Goal: Task Accomplishment & Management: Manage account settings

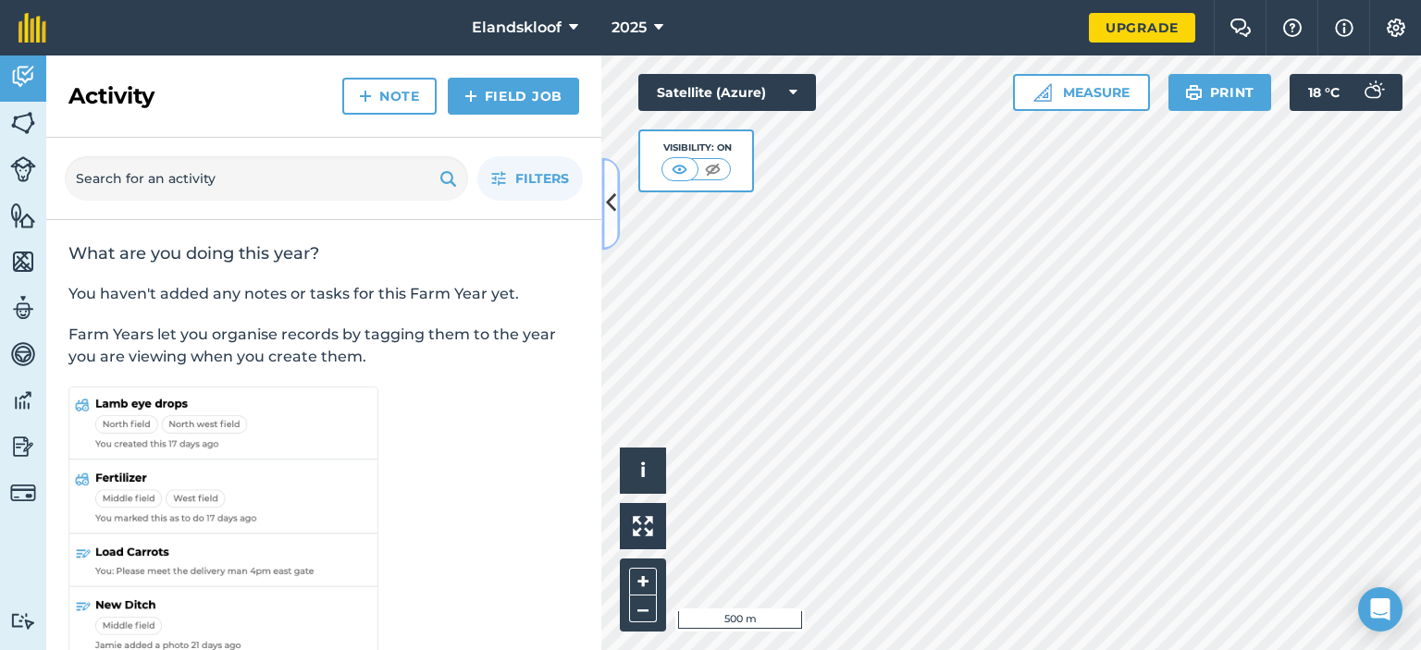
click at [614, 209] on icon at bounding box center [611, 204] width 10 height 32
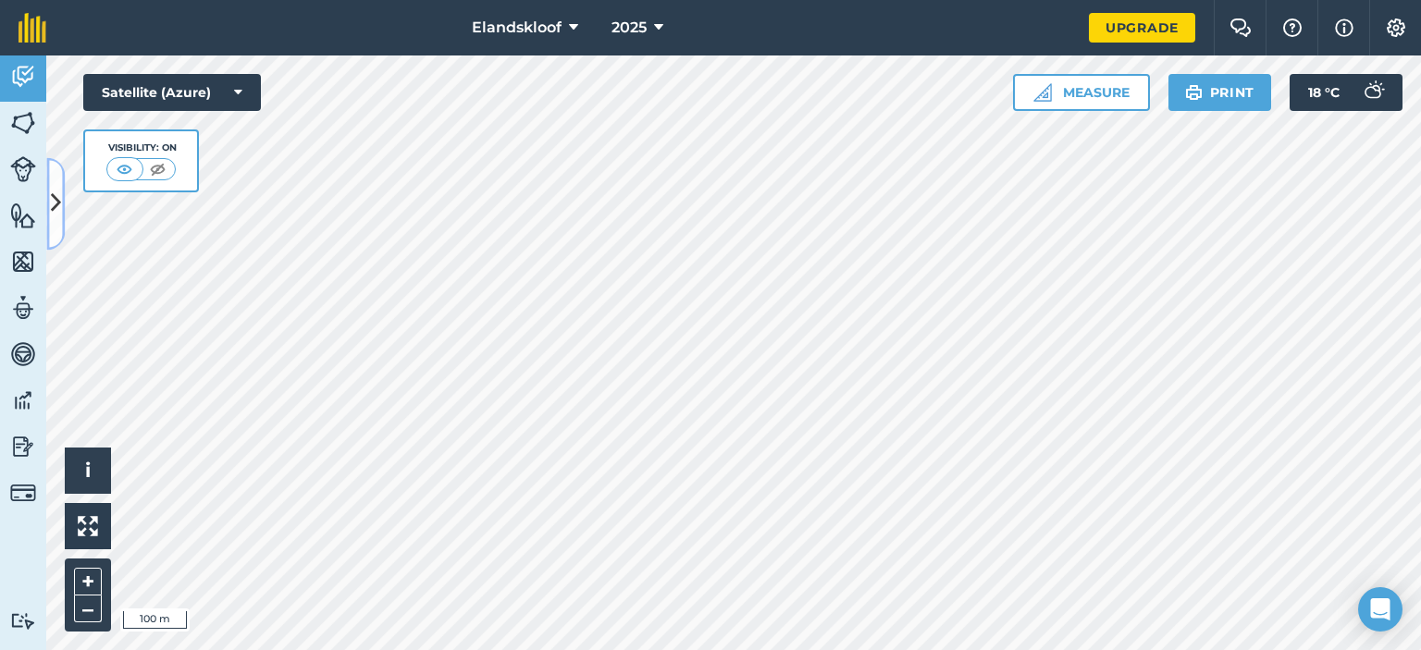
click at [53, 205] on icon at bounding box center [56, 204] width 10 height 32
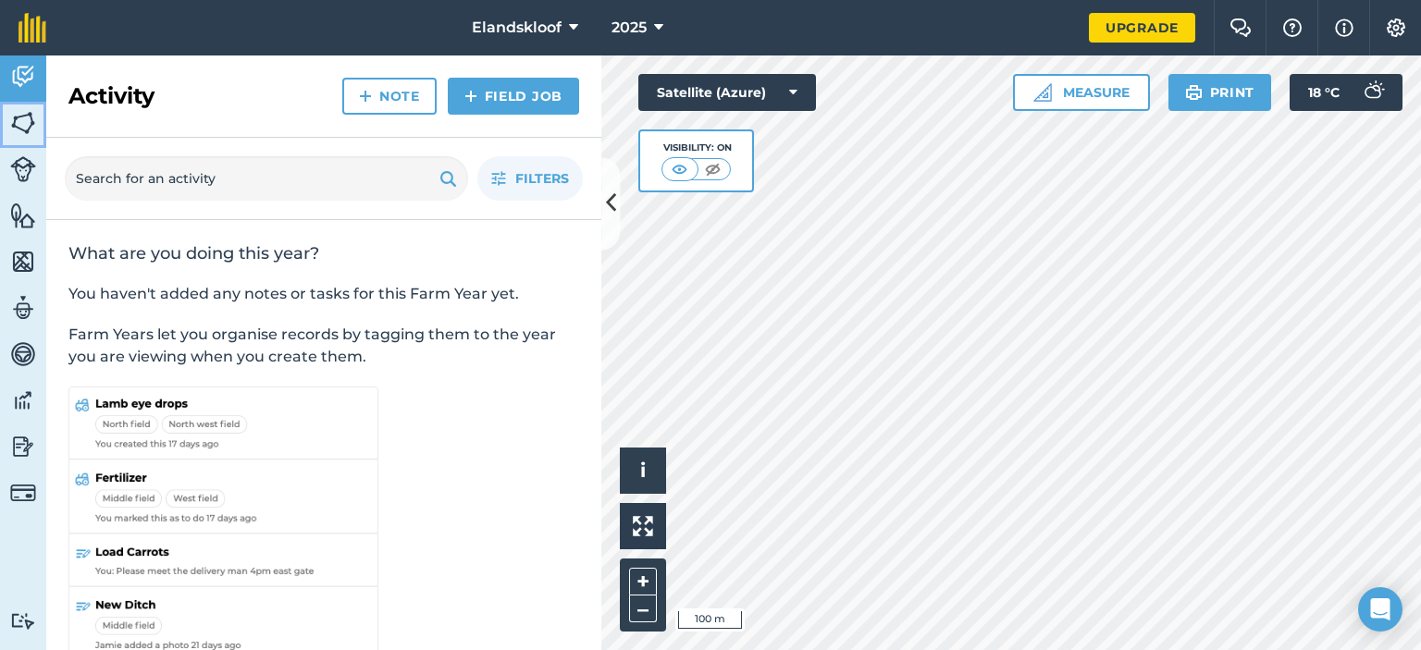
click at [20, 115] on img at bounding box center [23, 123] width 26 height 28
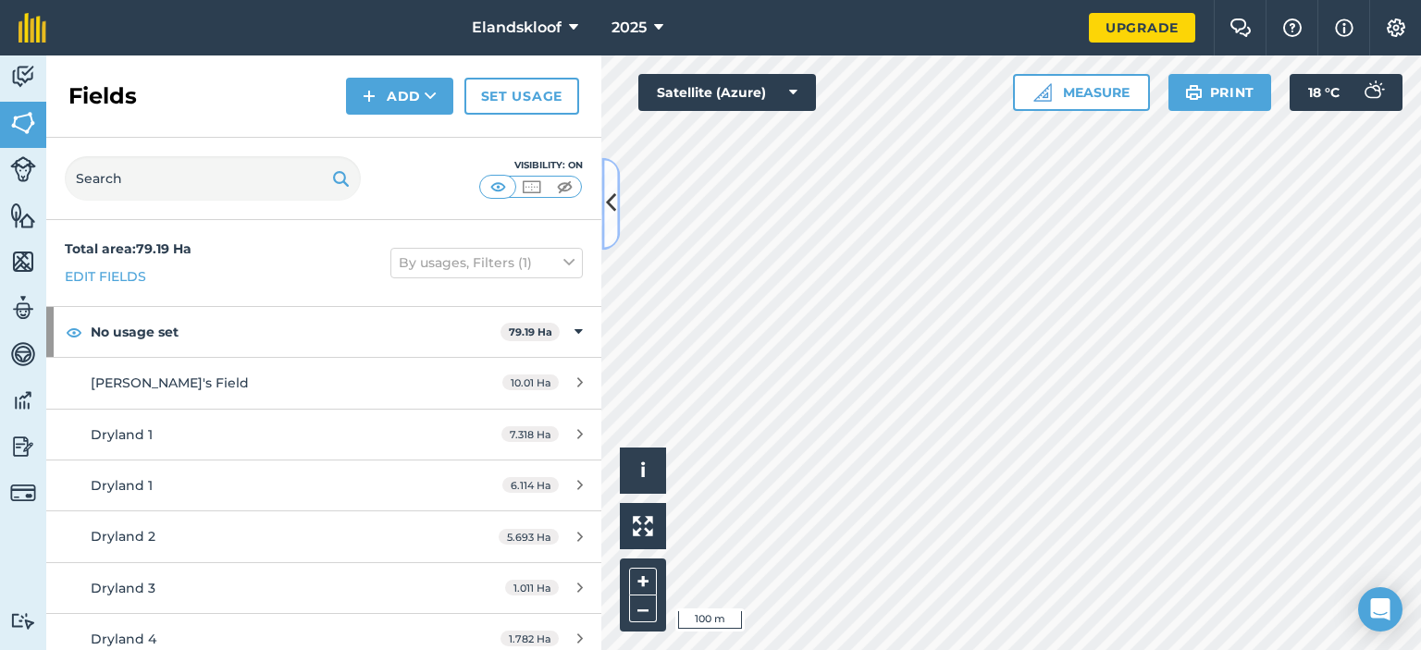
click at [610, 203] on icon at bounding box center [611, 204] width 10 height 32
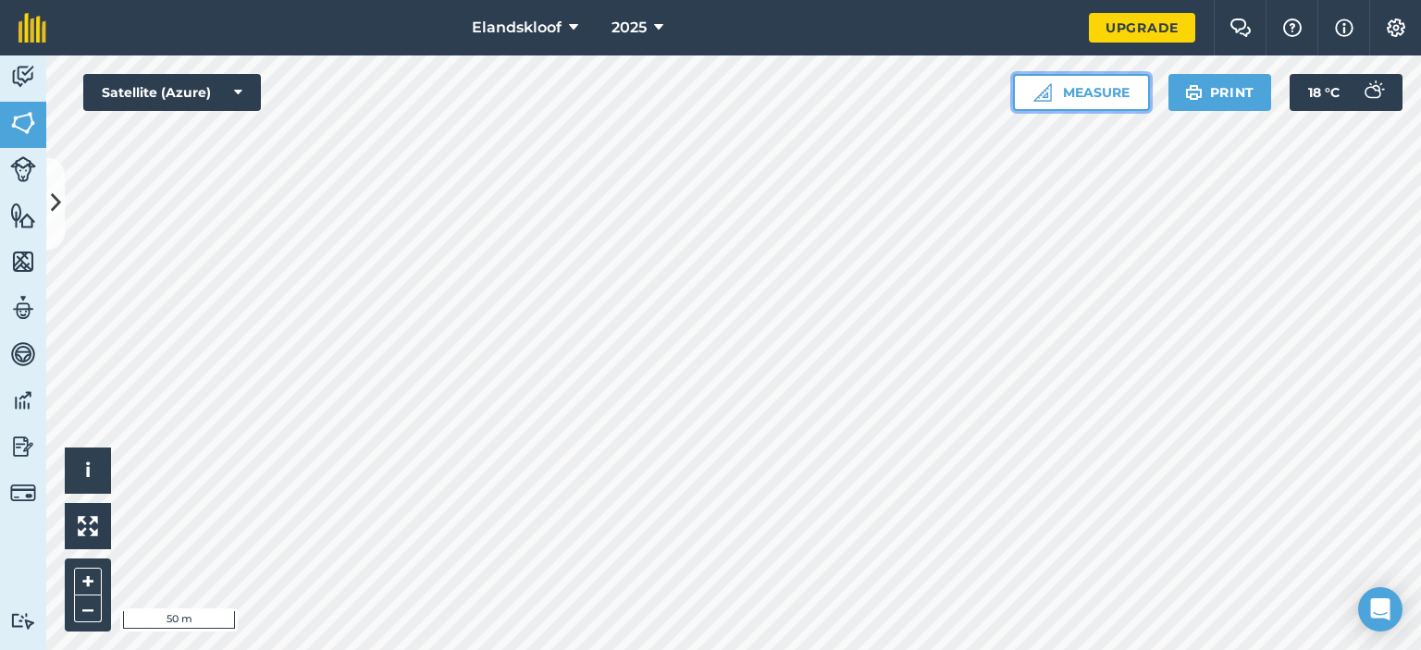
click at [1075, 95] on button "Measure" at bounding box center [1081, 92] width 137 height 37
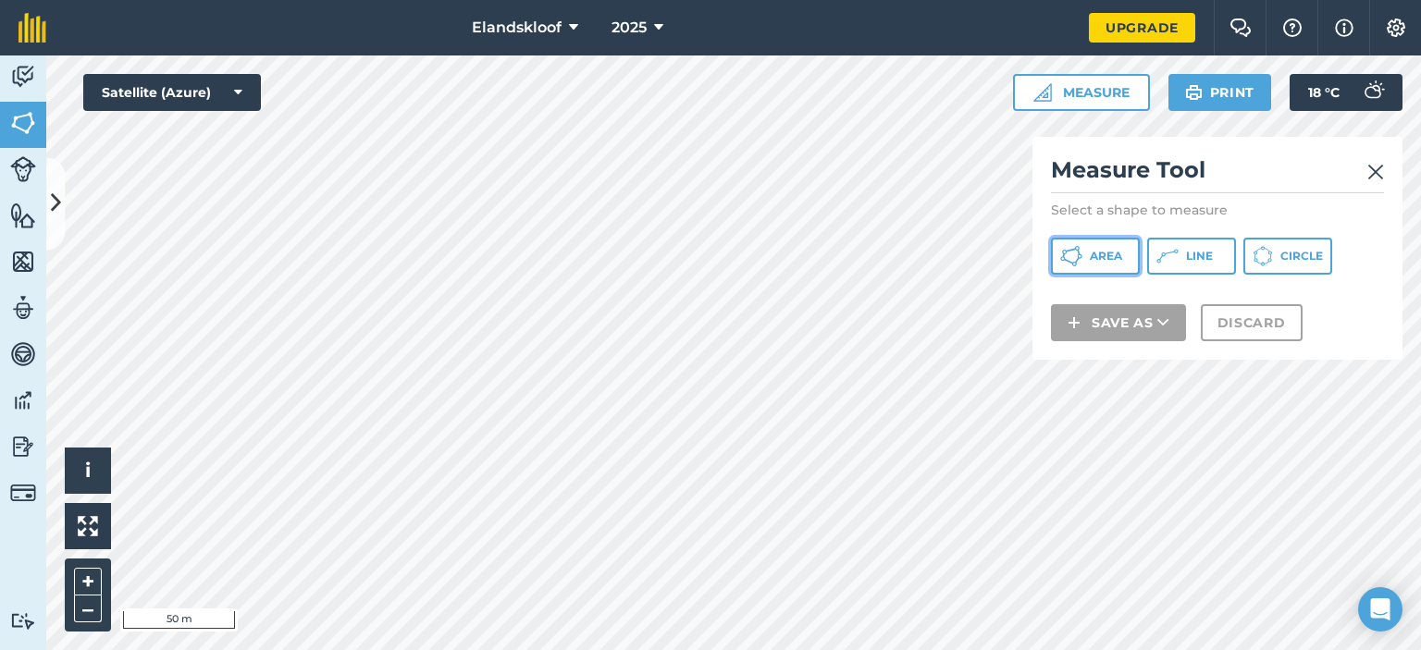
click at [1098, 252] on span "Area" at bounding box center [1105, 256] width 32 height 15
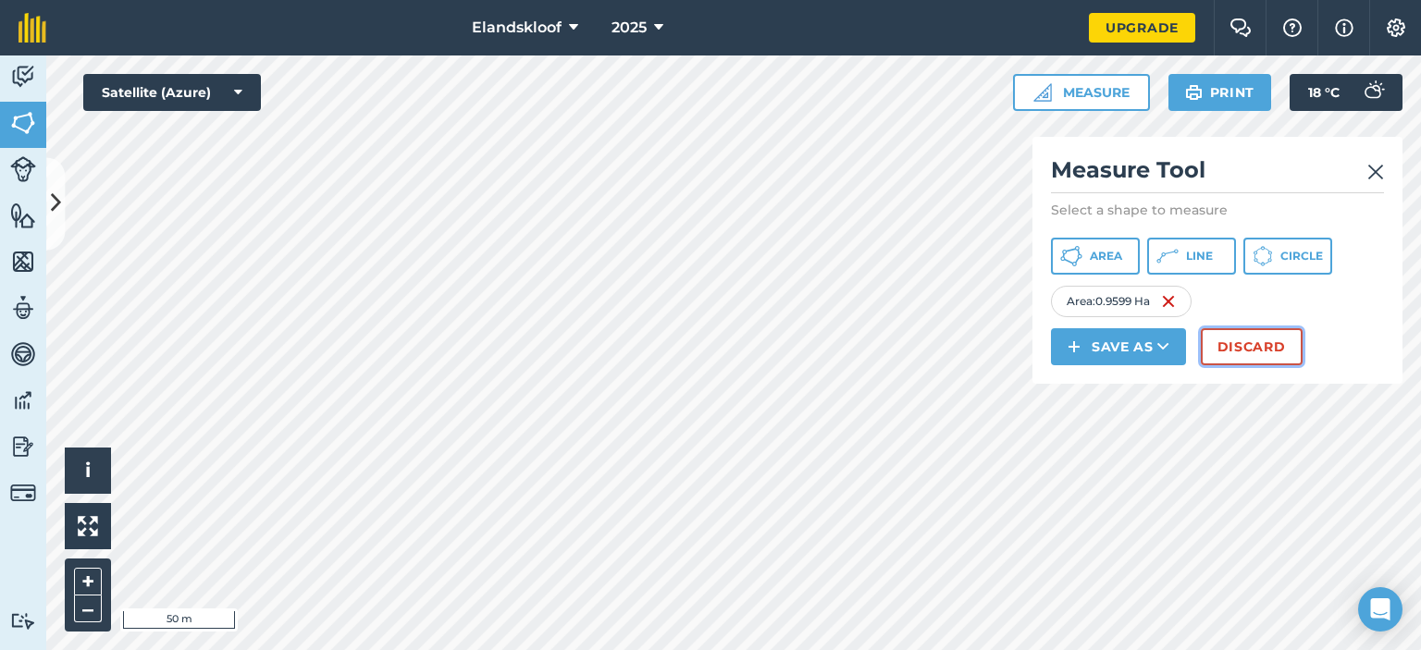
click at [1255, 333] on button "Discard" at bounding box center [1251, 346] width 102 height 37
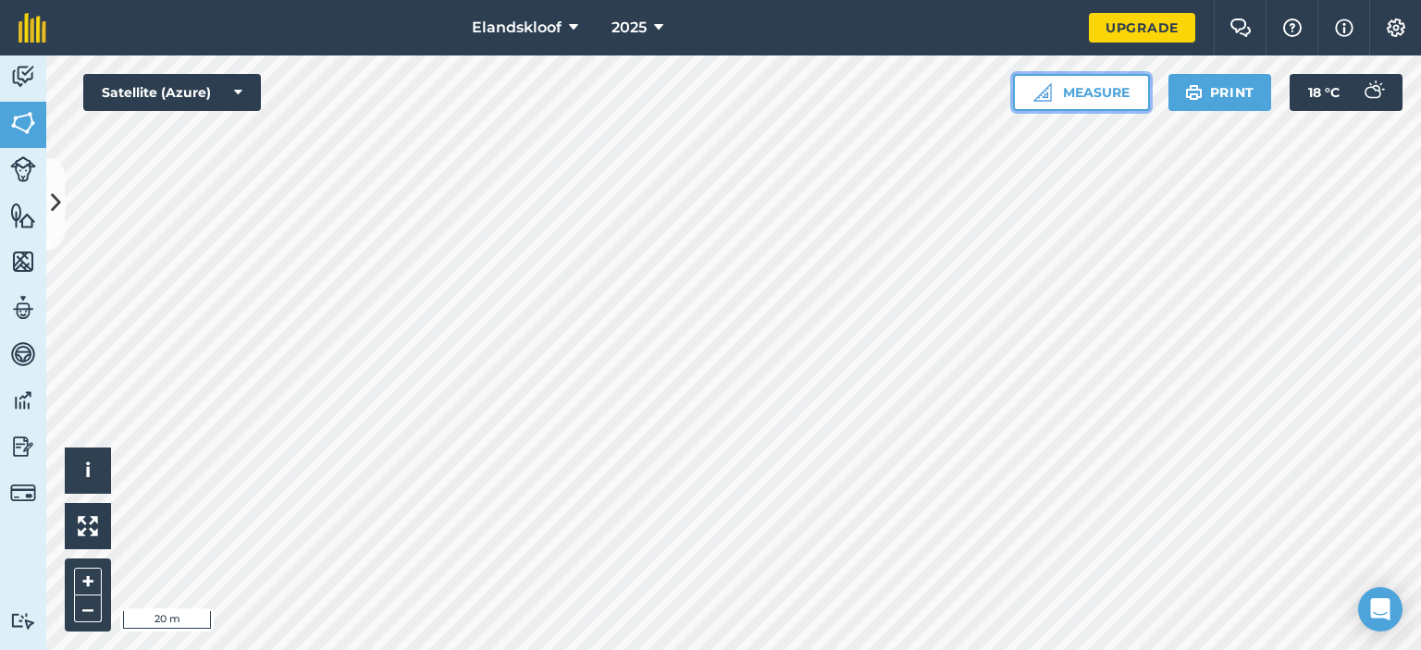
click at [1083, 92] on button "Measure" at bounding box center [1081, 92] width 137 height 37
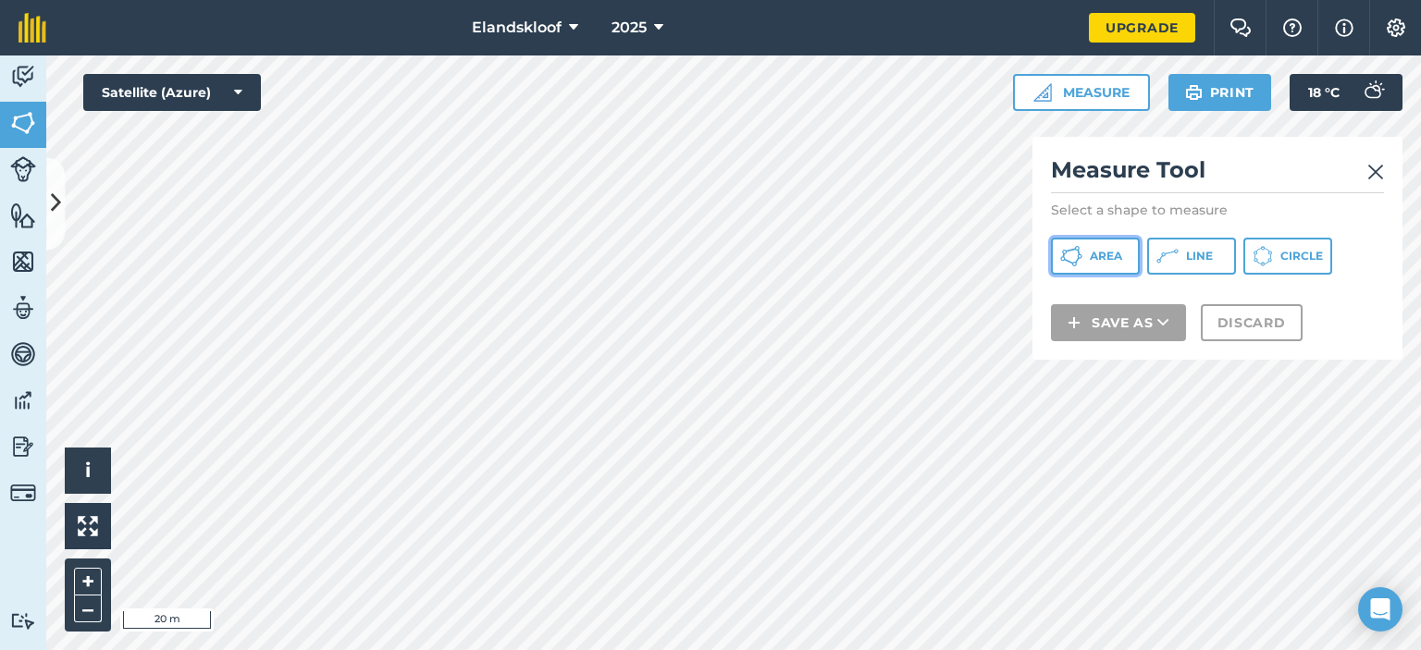
click at [1094, 247] on button "Area" at bounding box center [1095, 256] width 89 height 37
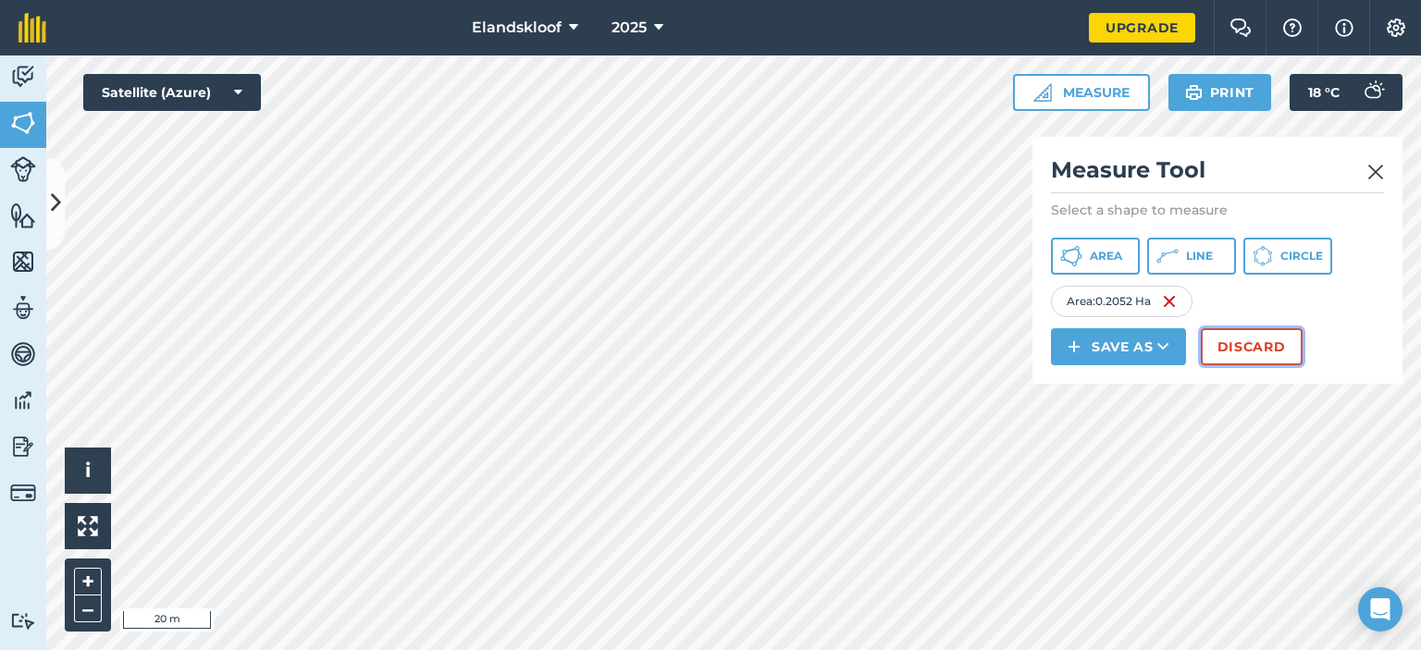
click at [1272, 352] on button "Discard" at bounding box center [1251, 346] width 102 height 37
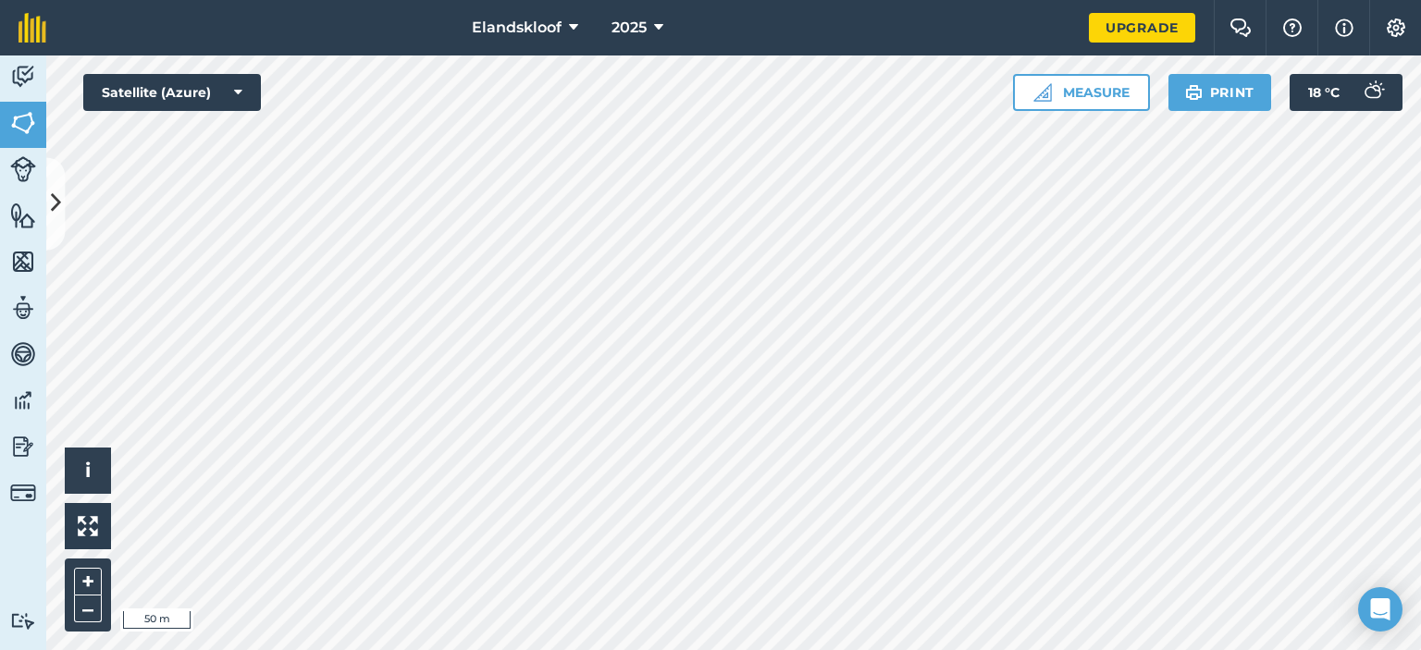
click at [805, 42] on div "Elandskloof 2025 Upgrade Farm Chat Help Info Settings Map printing is not avail…" at bounding box center [710, 325] width 1421 height 650
click at [1113, 89] on button "Measure" at bounding box center [1081, 92] width 137 height 37
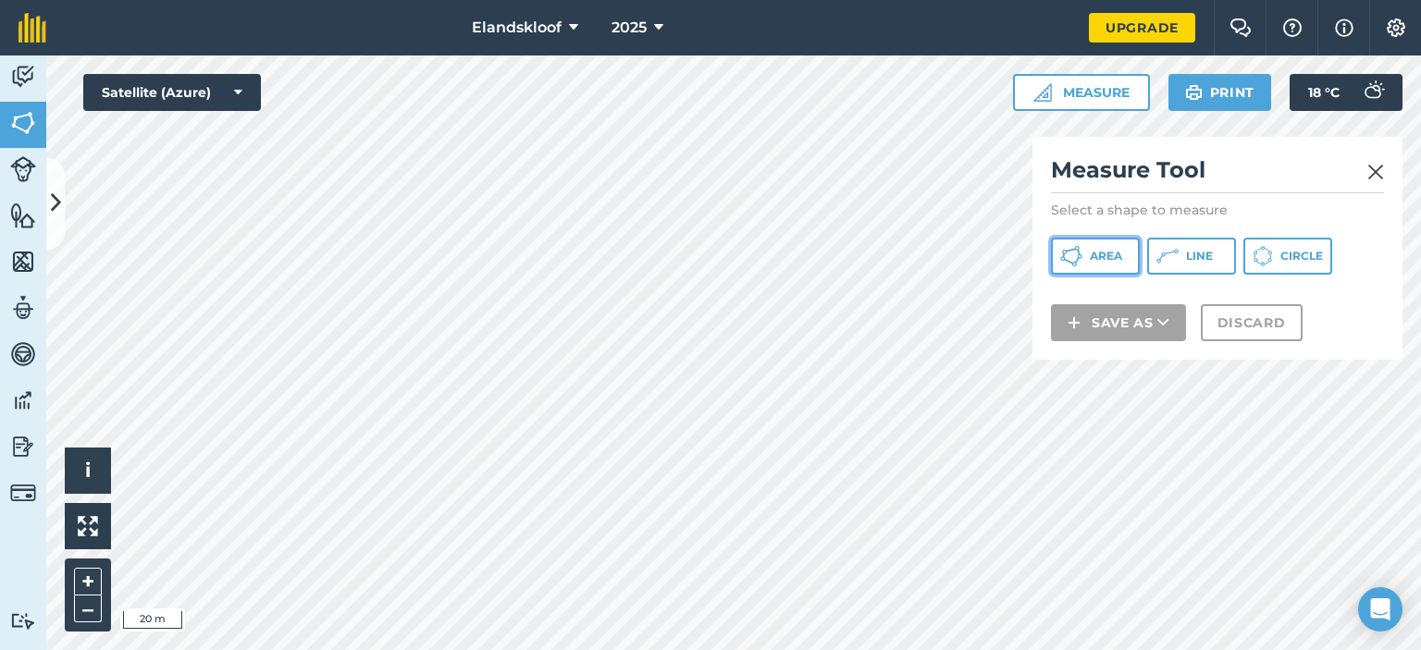
click at [1114, 257] on span "Area" at bounding box center [1105, 256] width 32 height 15
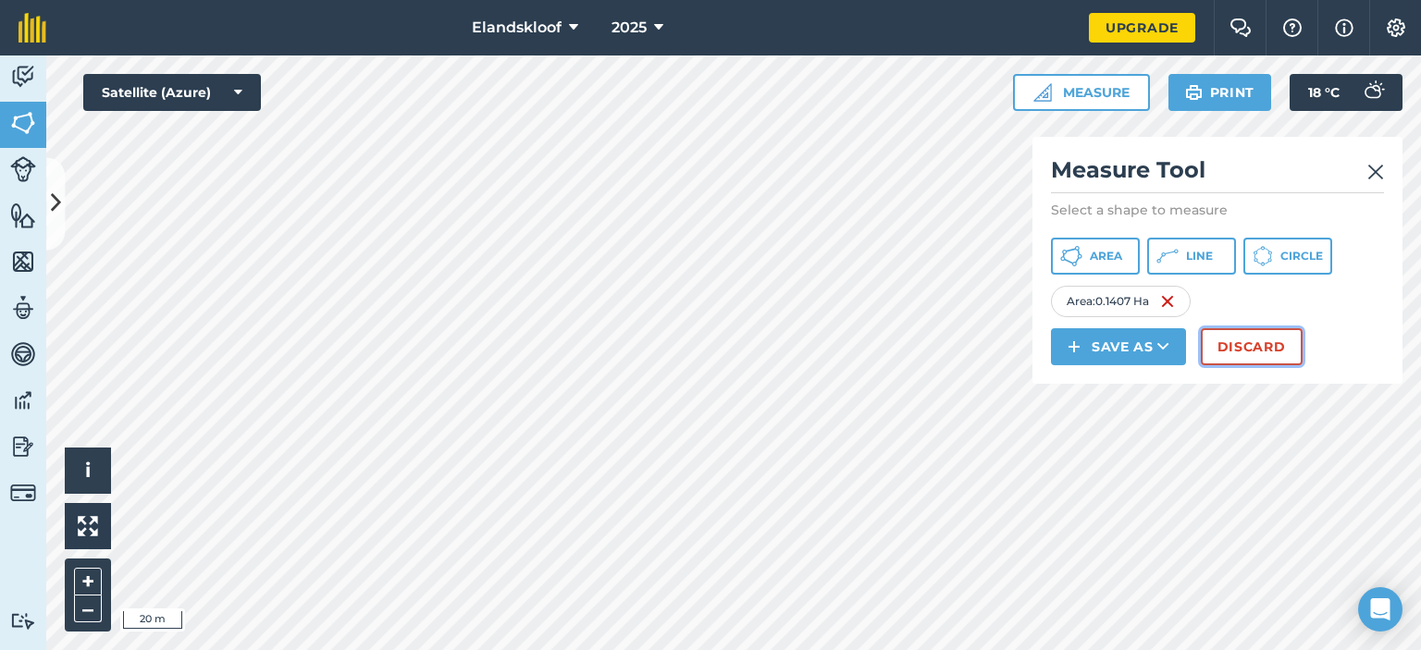
click at [1228, 351] on button "Discard" at bounding box center [1251, 346] width 102 height 37
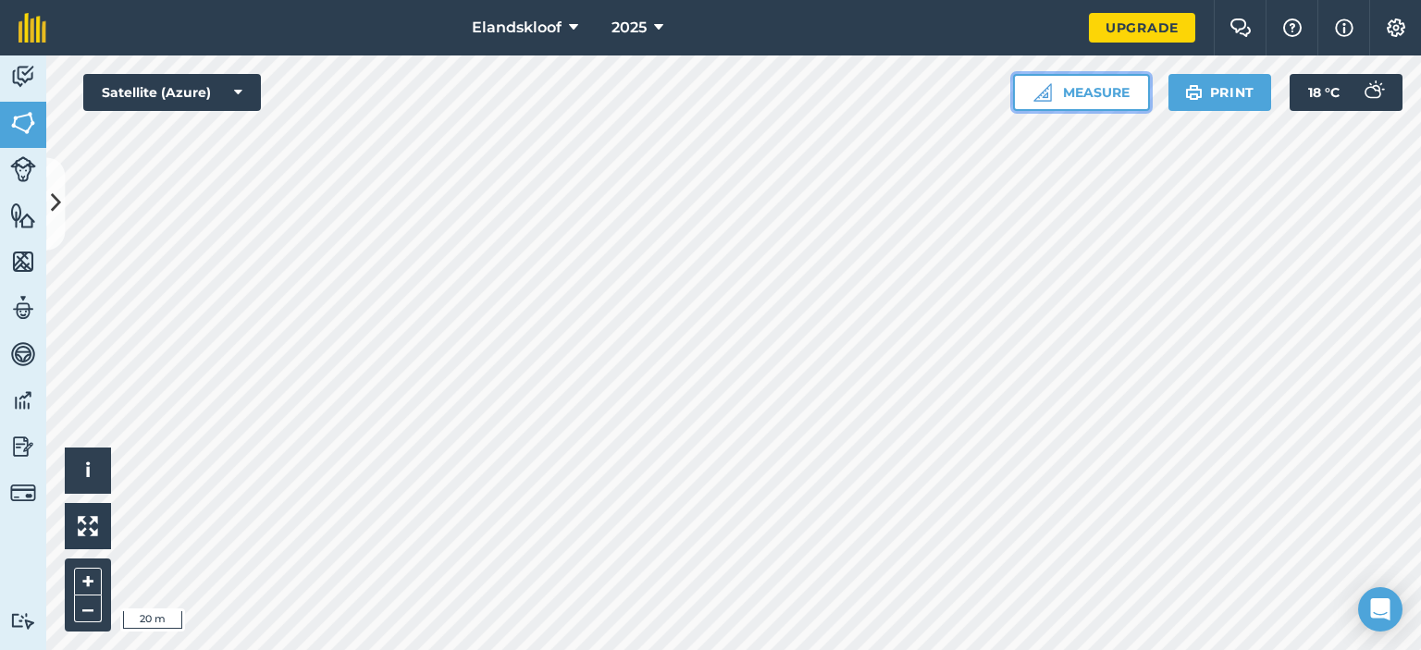
click at [1084, 99] on button "Measure" at bounding box center [1081, 92] width 137 height 37
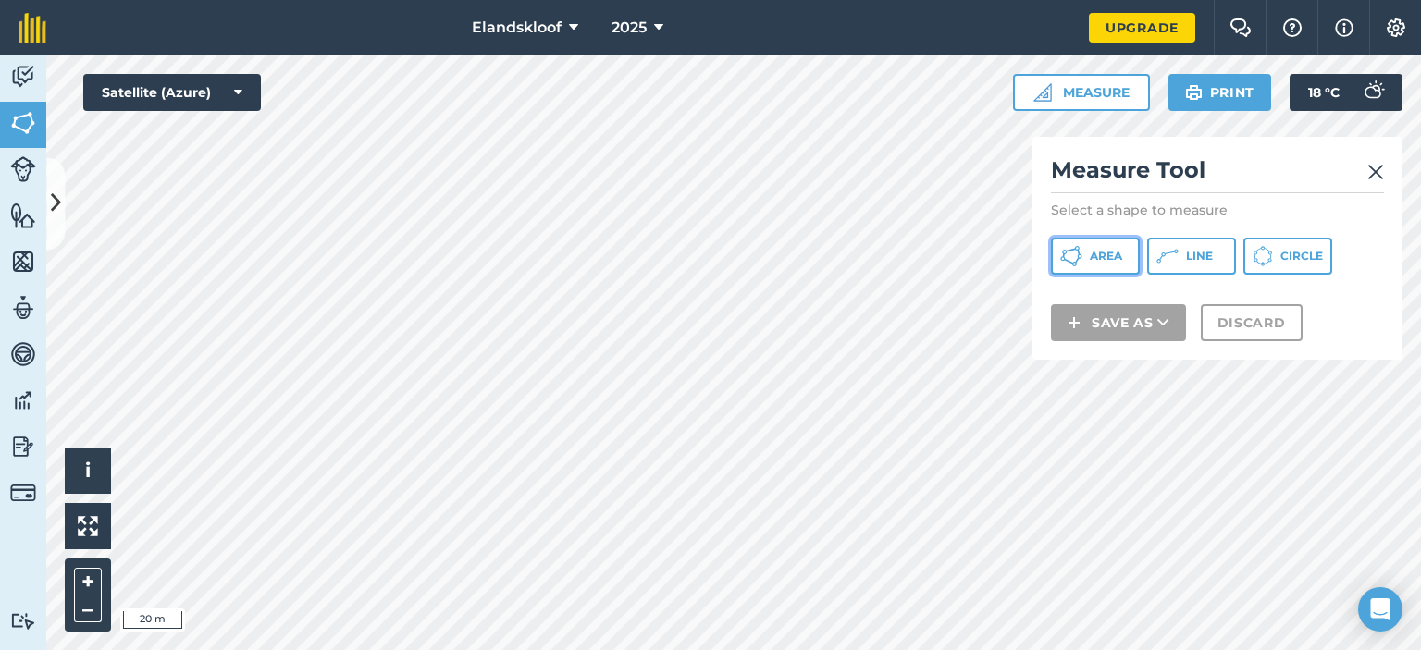
click at [1113, 245] on button "Area" at bounding box center [1095, 256] width 89 height 37
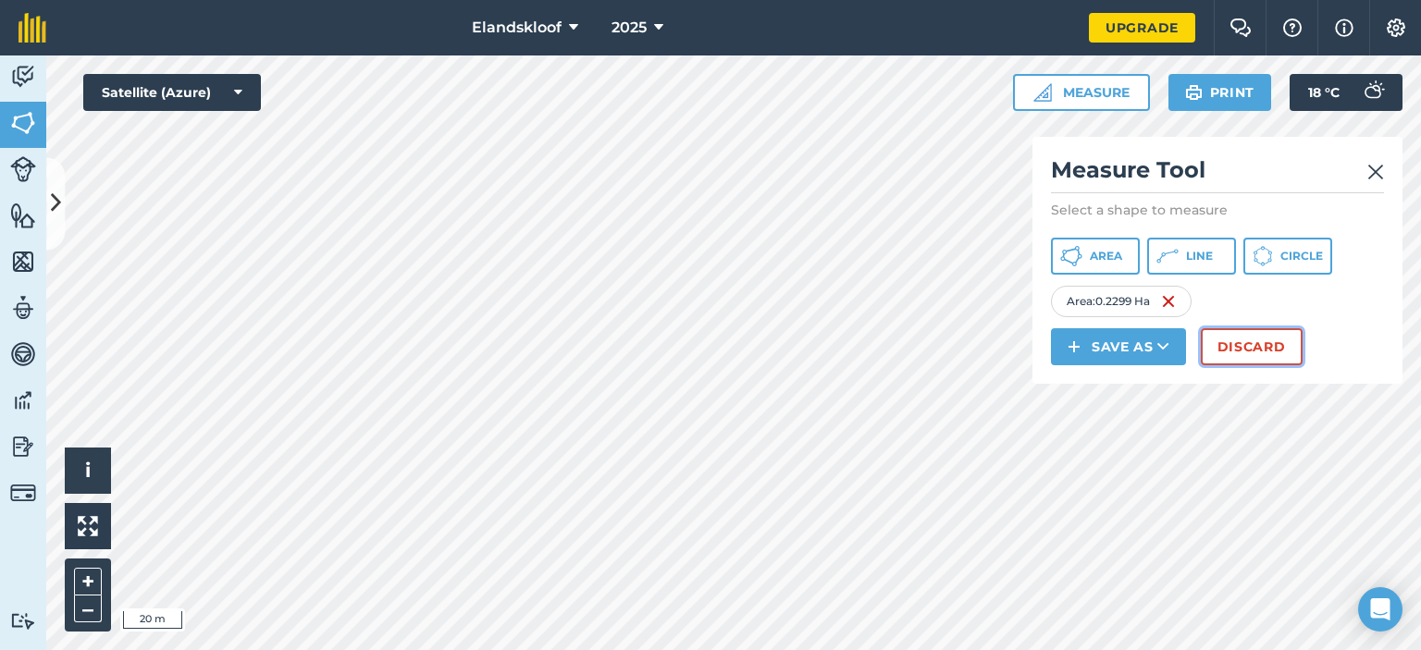
click at [1242, 341] on button "Discard" at bounding box center [1251, 346] width 102 height 37
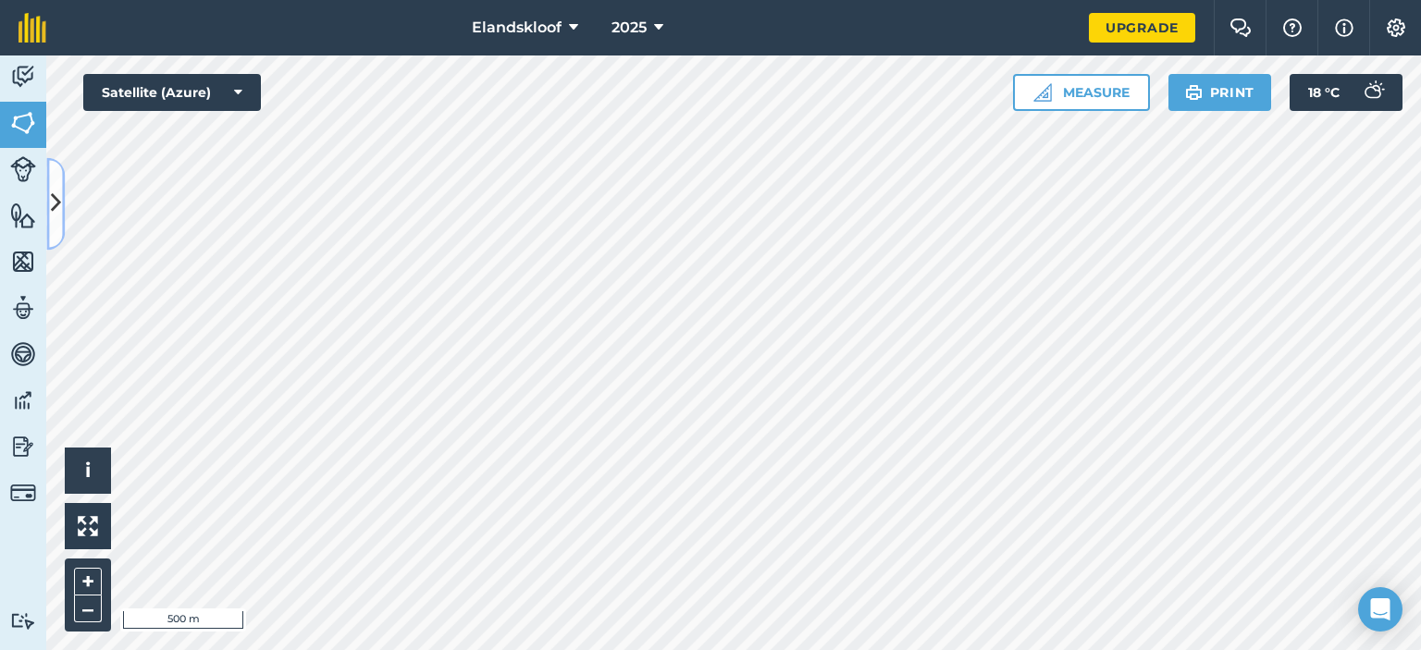
click at [54, 211] on icon at bounding box center [56, 204] width 10 height 32
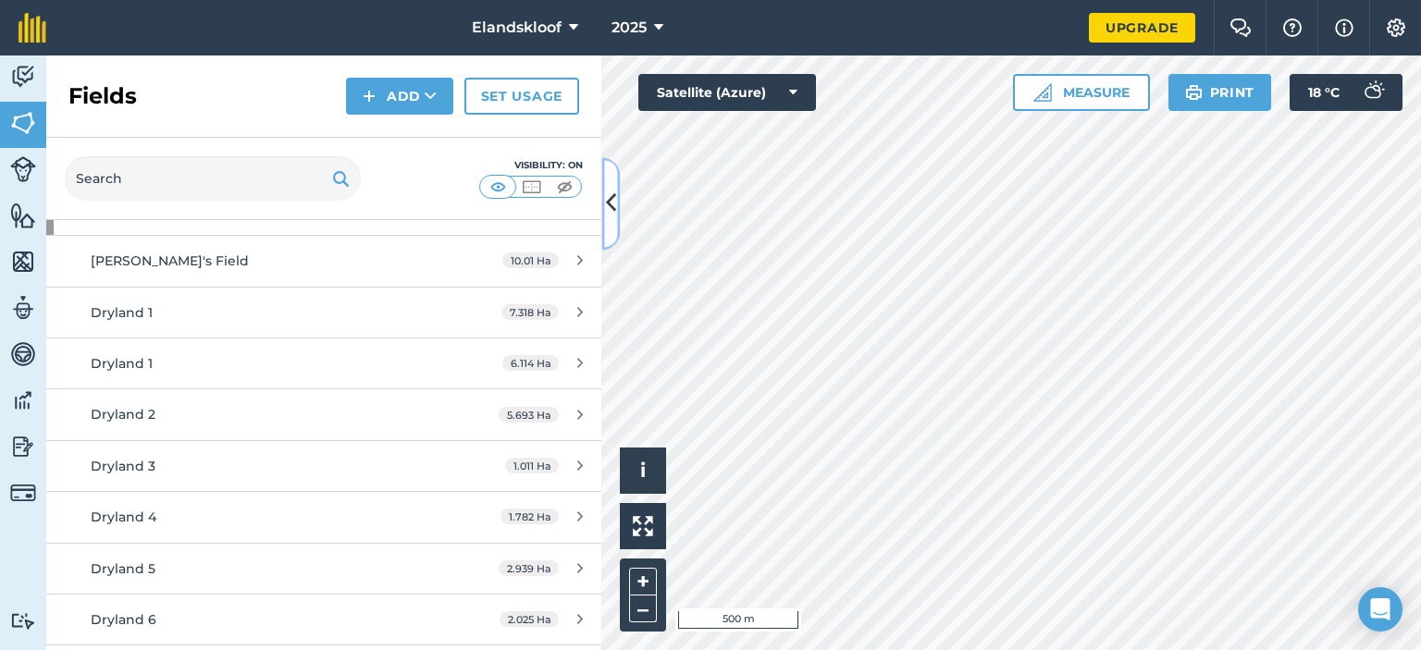
scroll to position [80, 0]
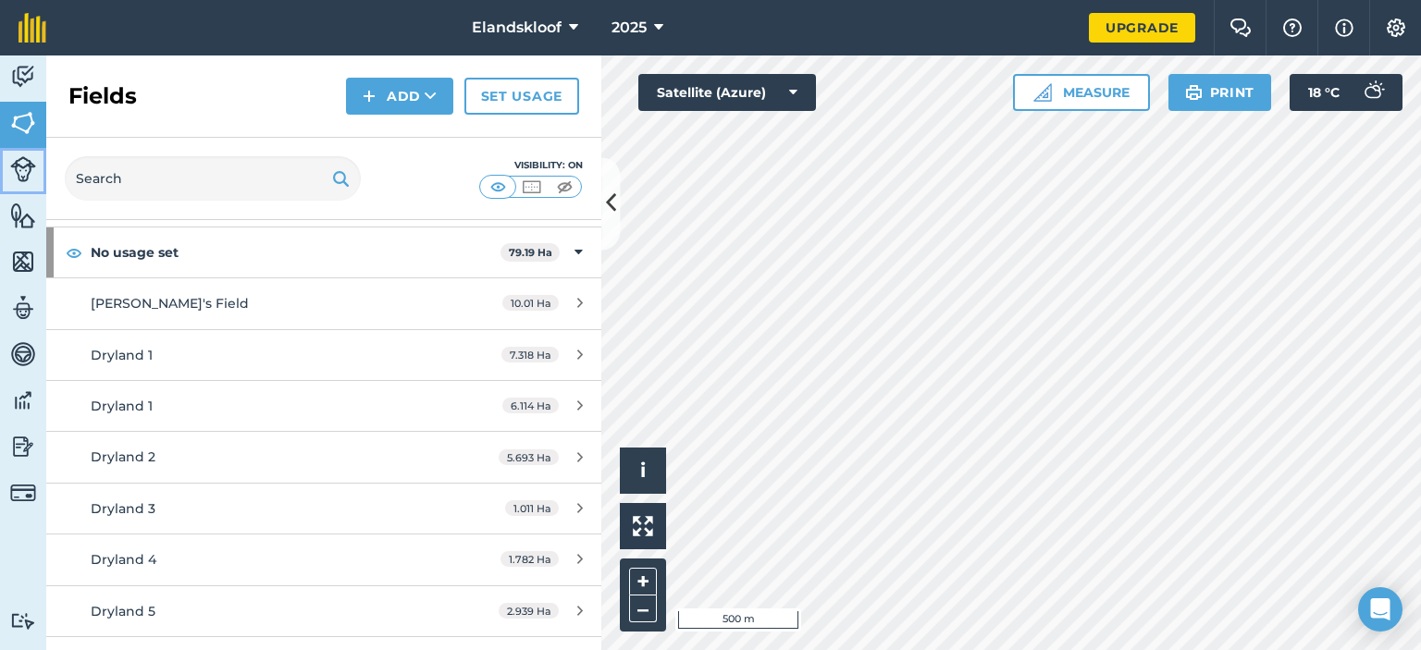
click at [18, 164] on img at bounding box center [23, 169] width 26 height 26
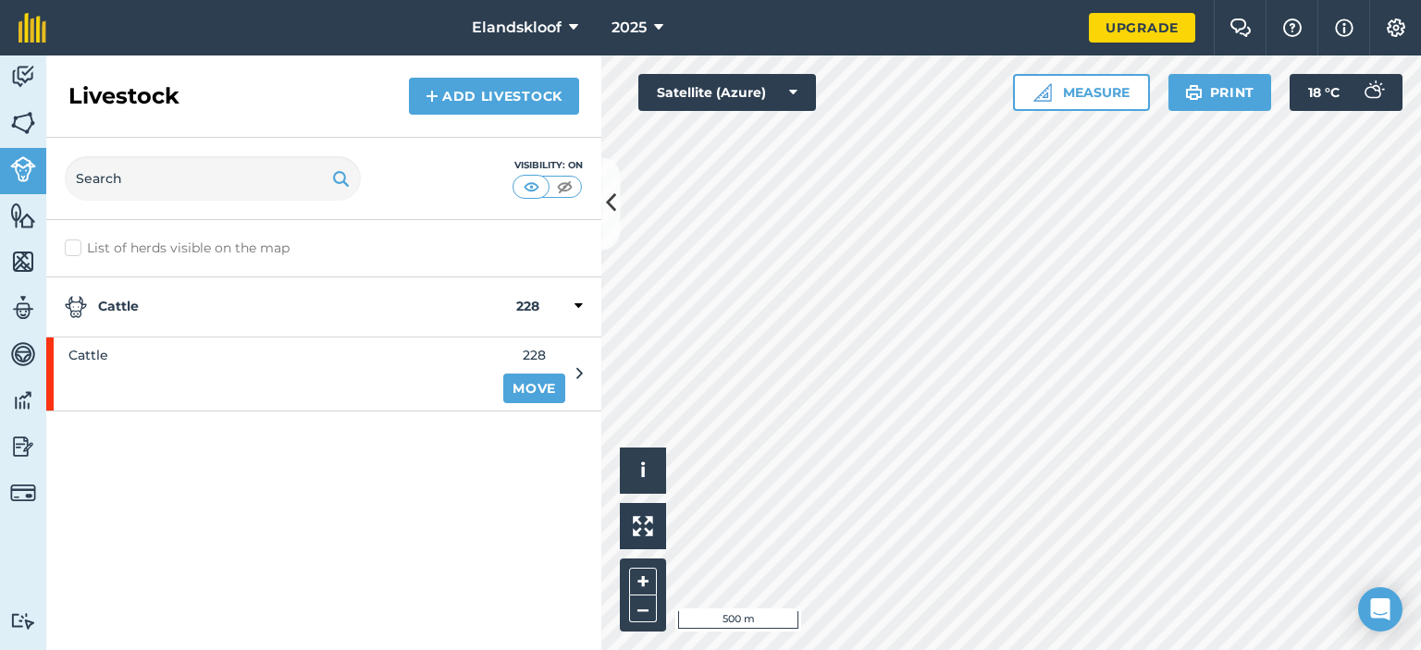
click at [577, 303] on icon at bounding box center [578, 306] width 8 height 17
click at [519, 307] on strong "228" at bounding box center [527, 307] width 23 height 22
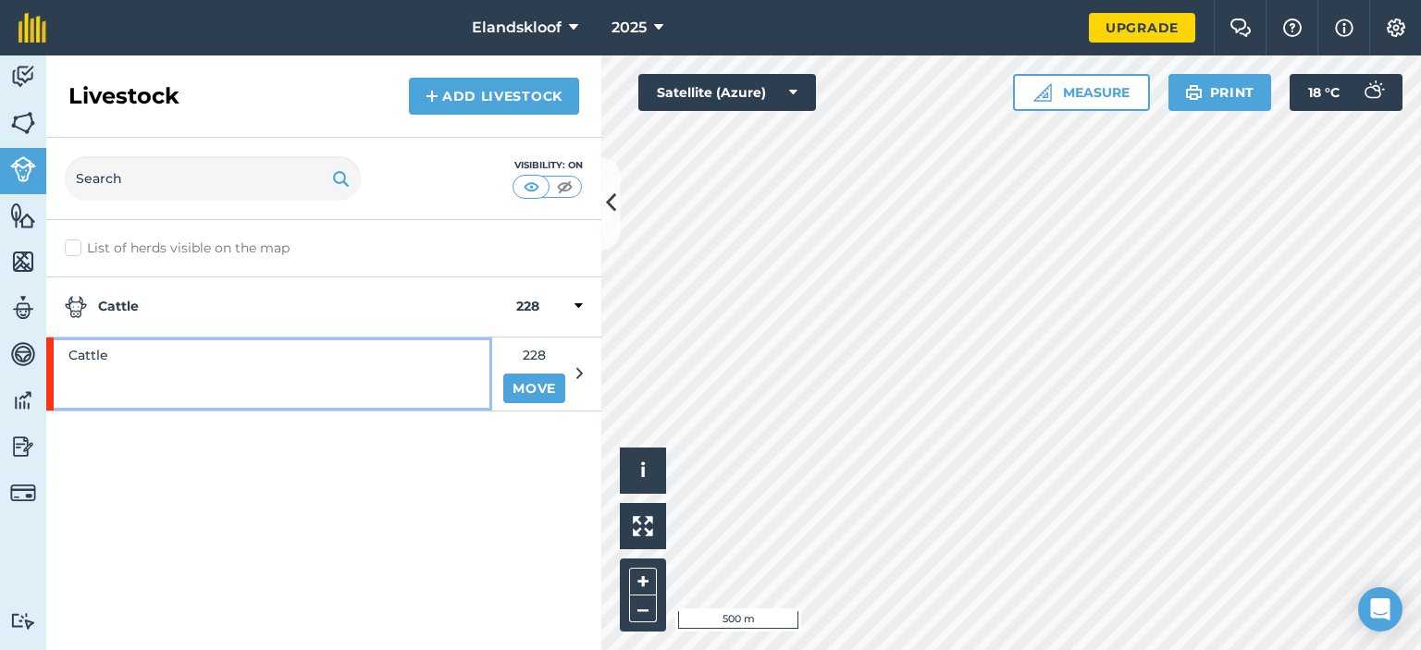
click at [288, 369] on div "Cattle" at bounding box center [269, 374] width 446 height 72
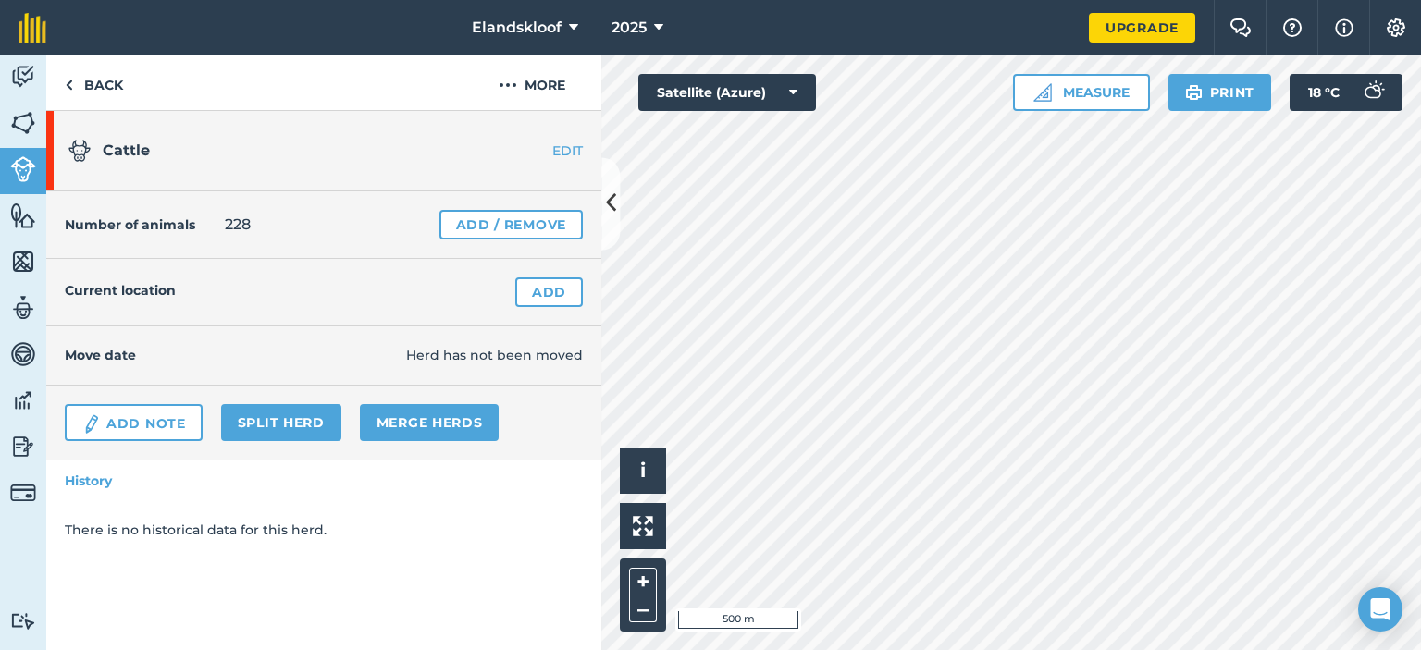
click at [257, 225] on div "Number of animals 228 Add / Remove" at bounding box center [323, 225] width 555 height 68
click at [243, 225] on span "228" at bounding box center [238, 225] width 26 height 22
click at [509, 225] on link "Add / Remove" at bounding box center [510, 225] width 143 height 30
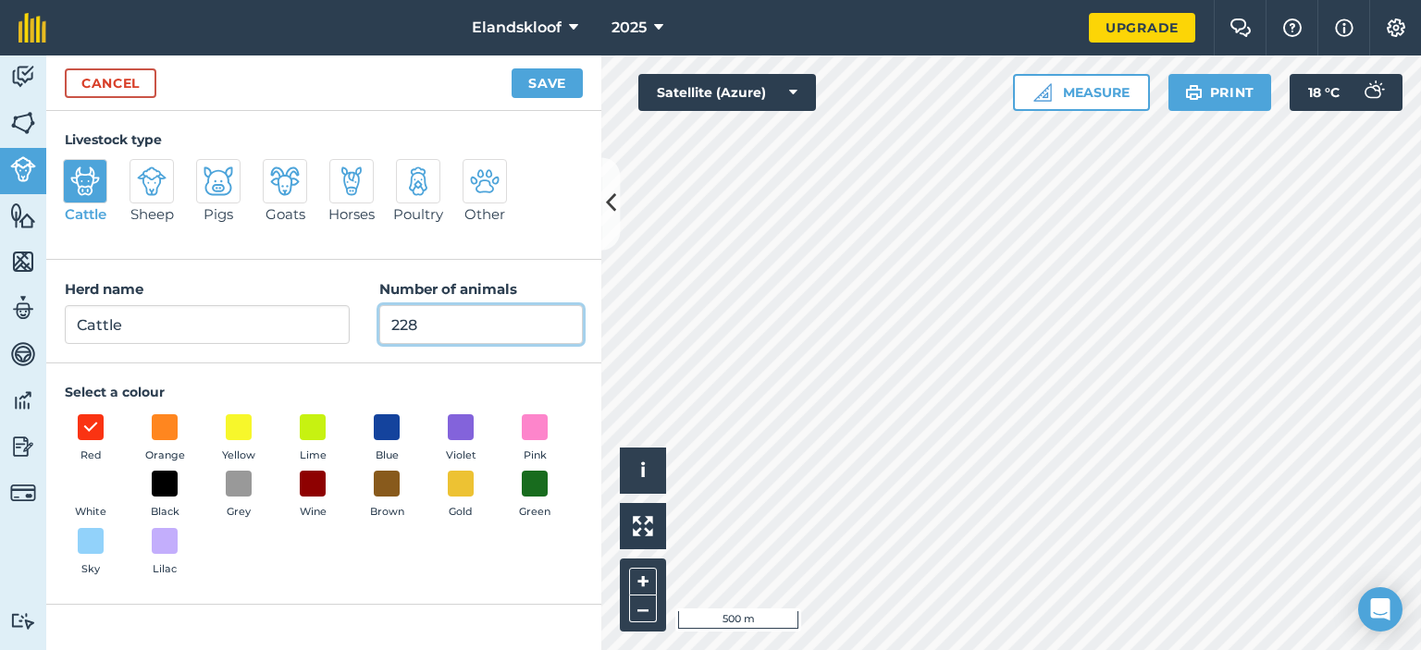
click at [425, 327] on input "228" at bounding box center [480, 324] width 203 height 39
type input "2"
type input "223"
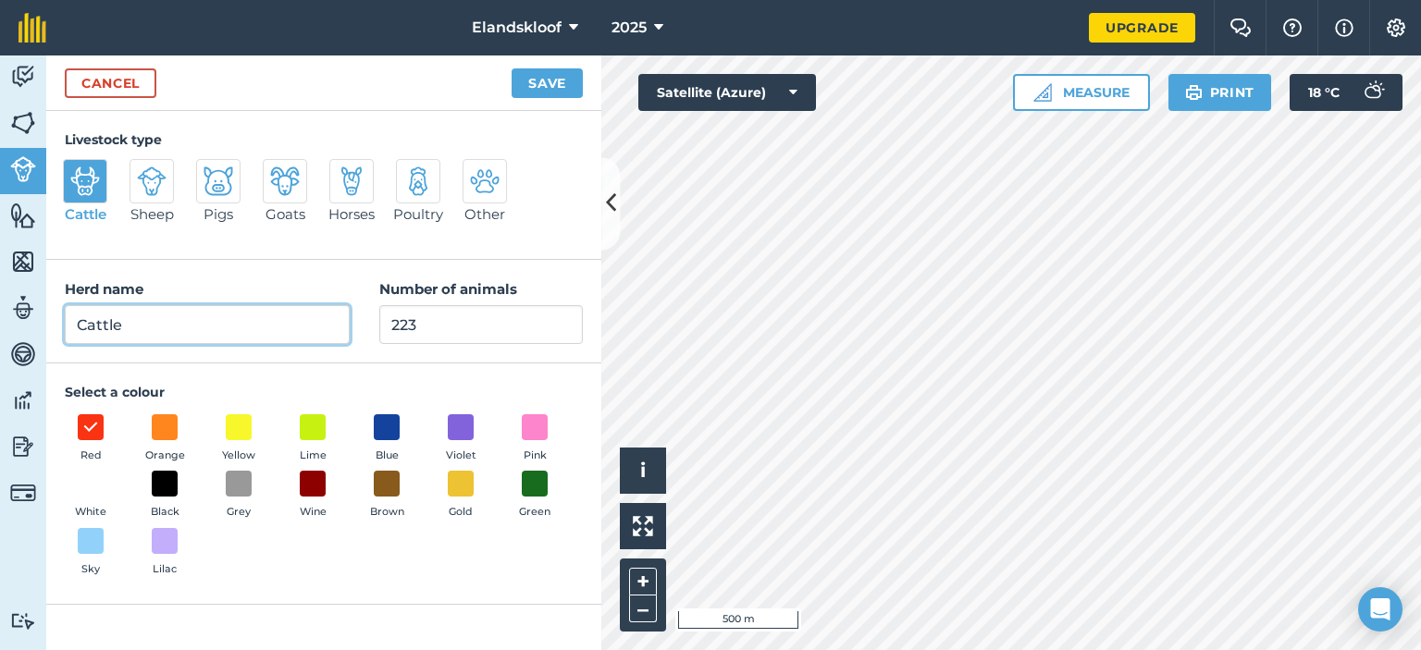
click at [193, 330] on input "Cattle" at bounding box center [207, 324] width 285 height 39
click at [555, 86] on button "Save" at bounding box center [546, 83] width 71 height 30
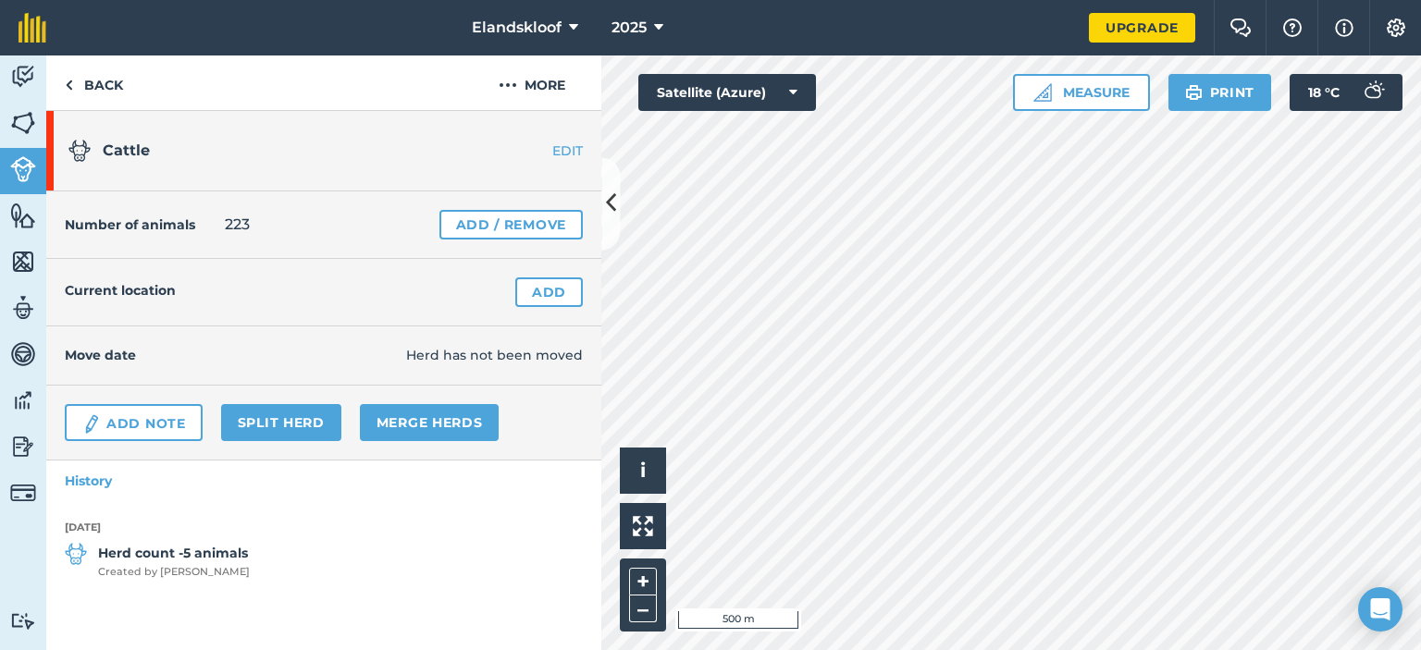
click at [301, 355] on h4 "Move date" at bounding box center [235, 355] width 341 height 20
click at [564, 154] on link "EDIT" at bounding box center [543, 150] width 117 height 18
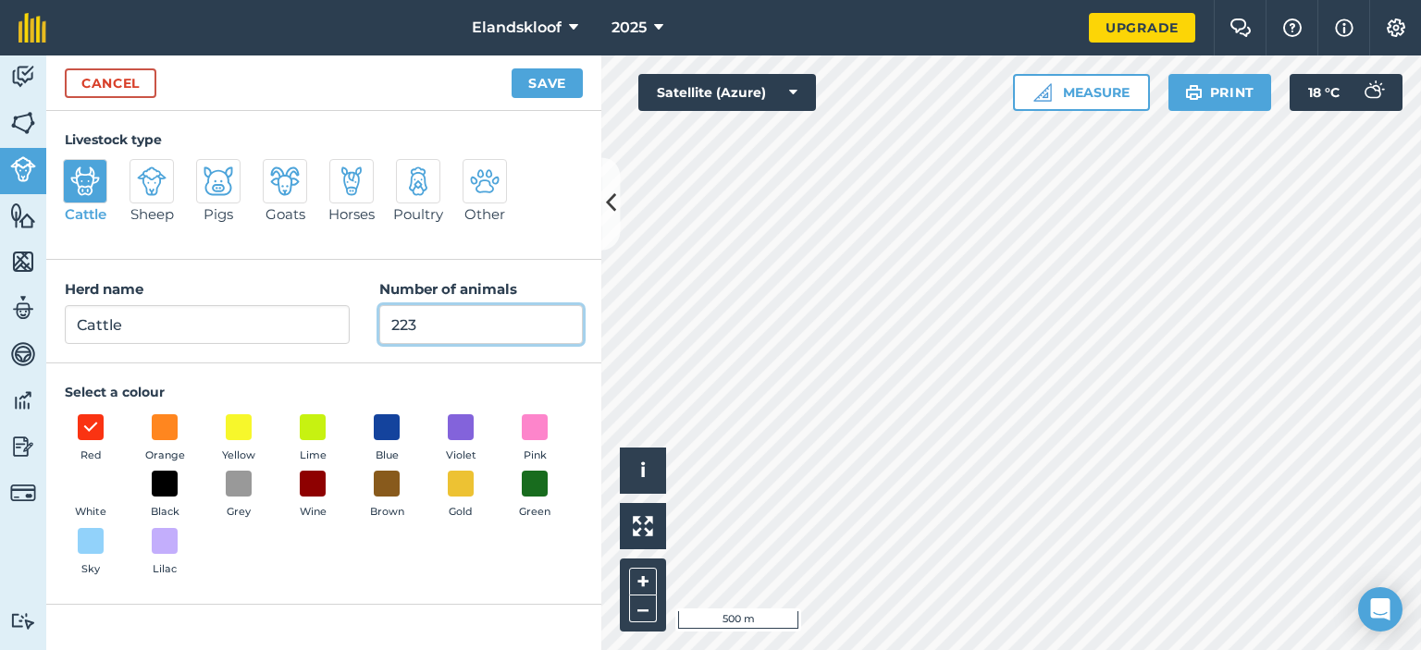
click at [429, 320] on input "223" at bounding box center [480, 324] width 203 height 39
click at [511, 68] on button "Save" at bounding box center [546, 83] width 71 height 30
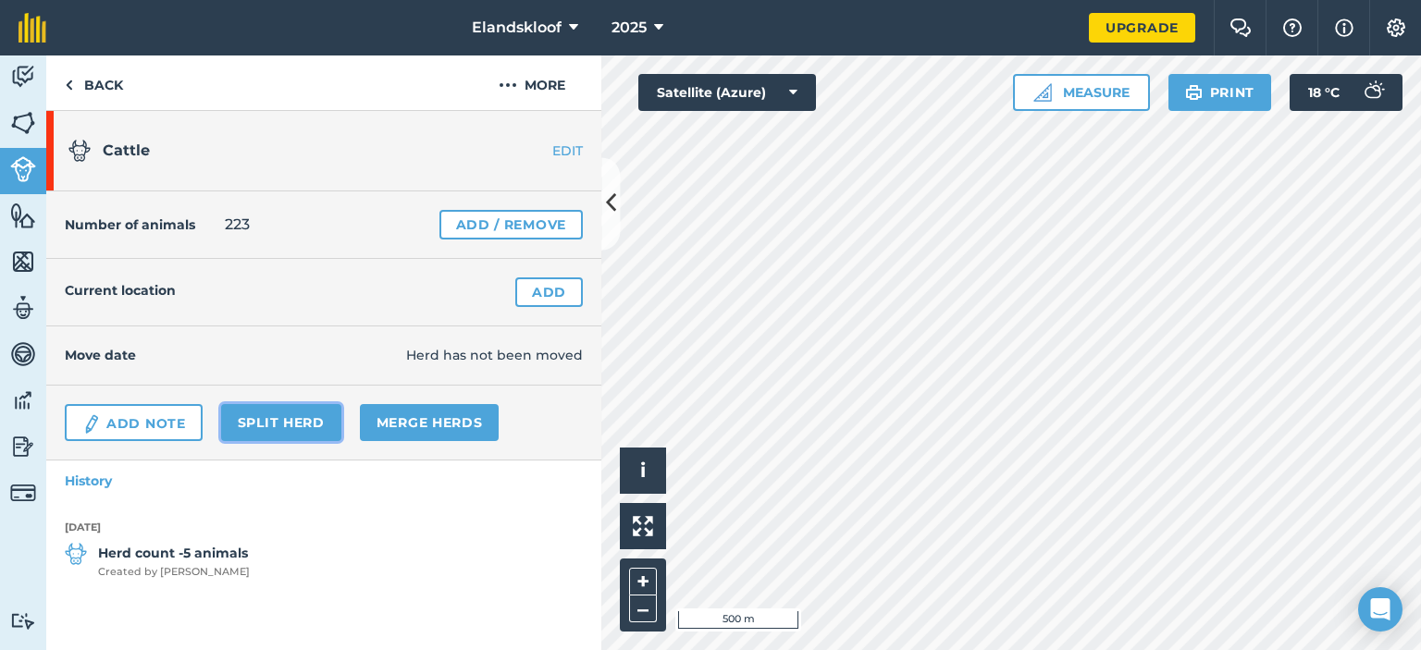
click at [290, 413] on link "Split herd" at bounding box center [281, 422] width 120 height 37
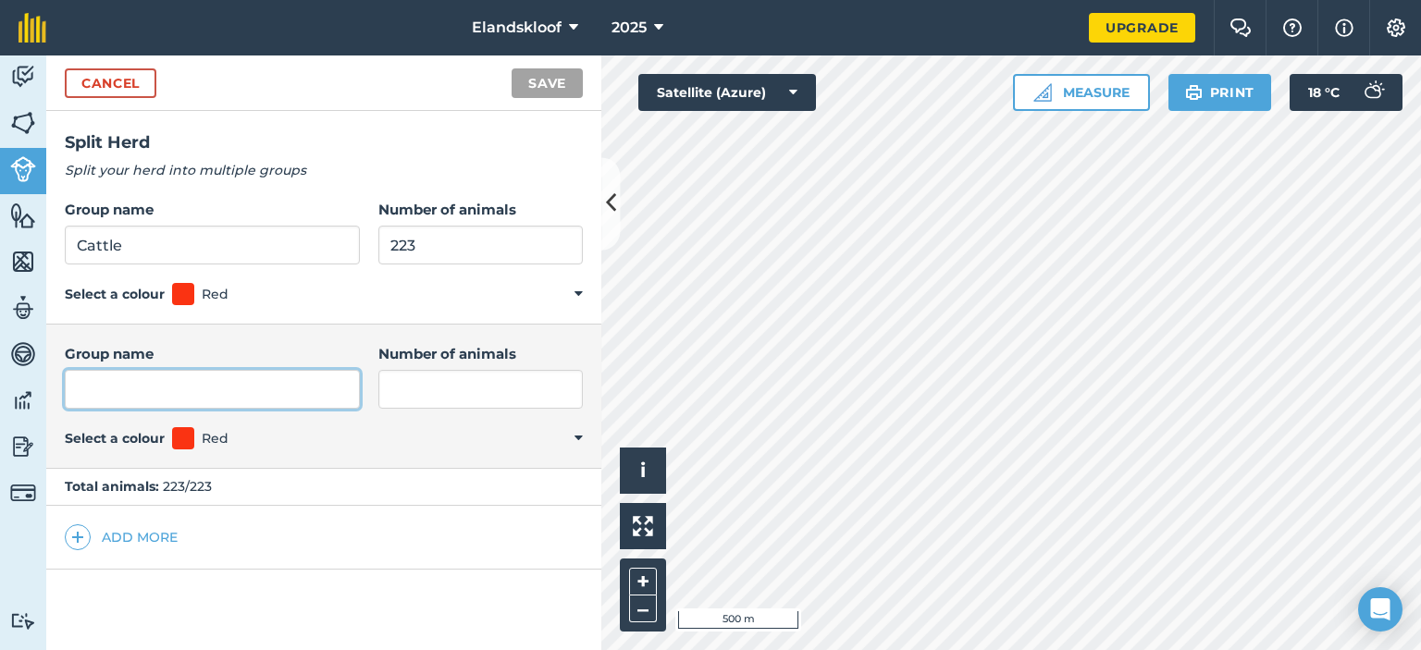
click at [115, 391] on input "Group name" at bounding box center [212, 389] width 295 height 39
type input "Bulls"
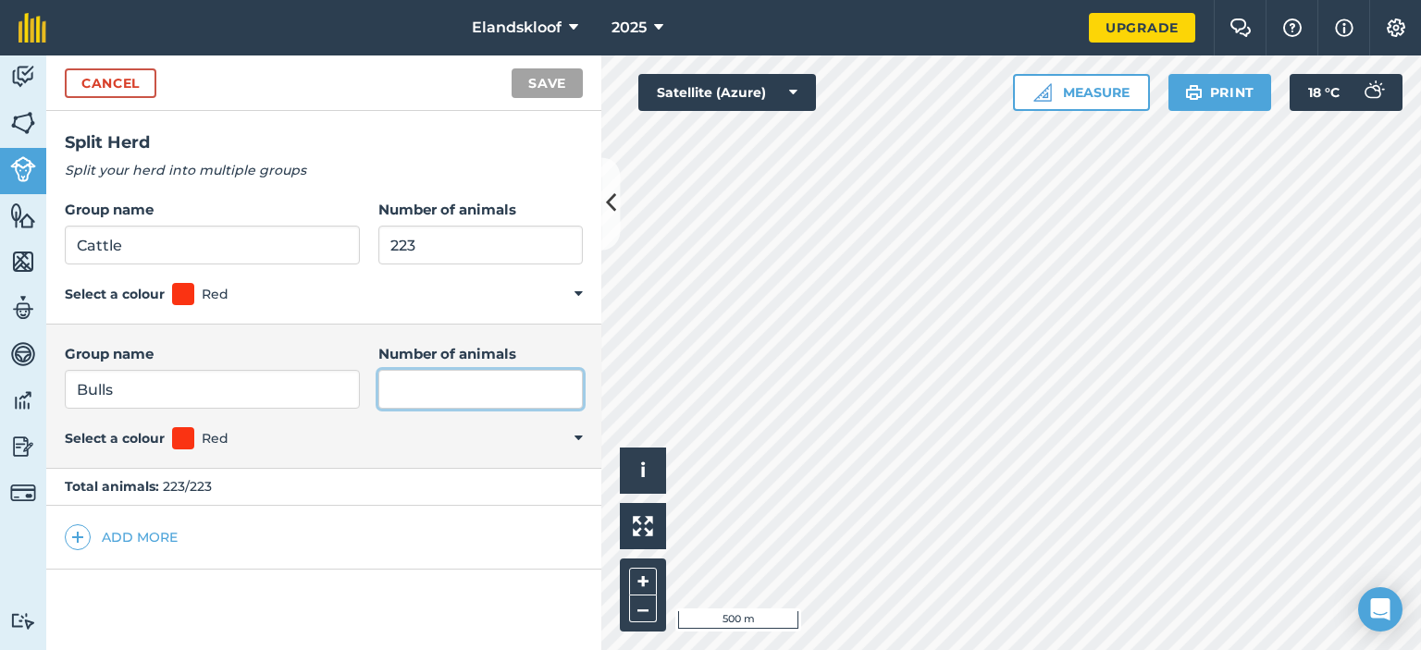
click at [418, 392] on input "Number of animals" at bounding box center [480, 389] width 204 height 39
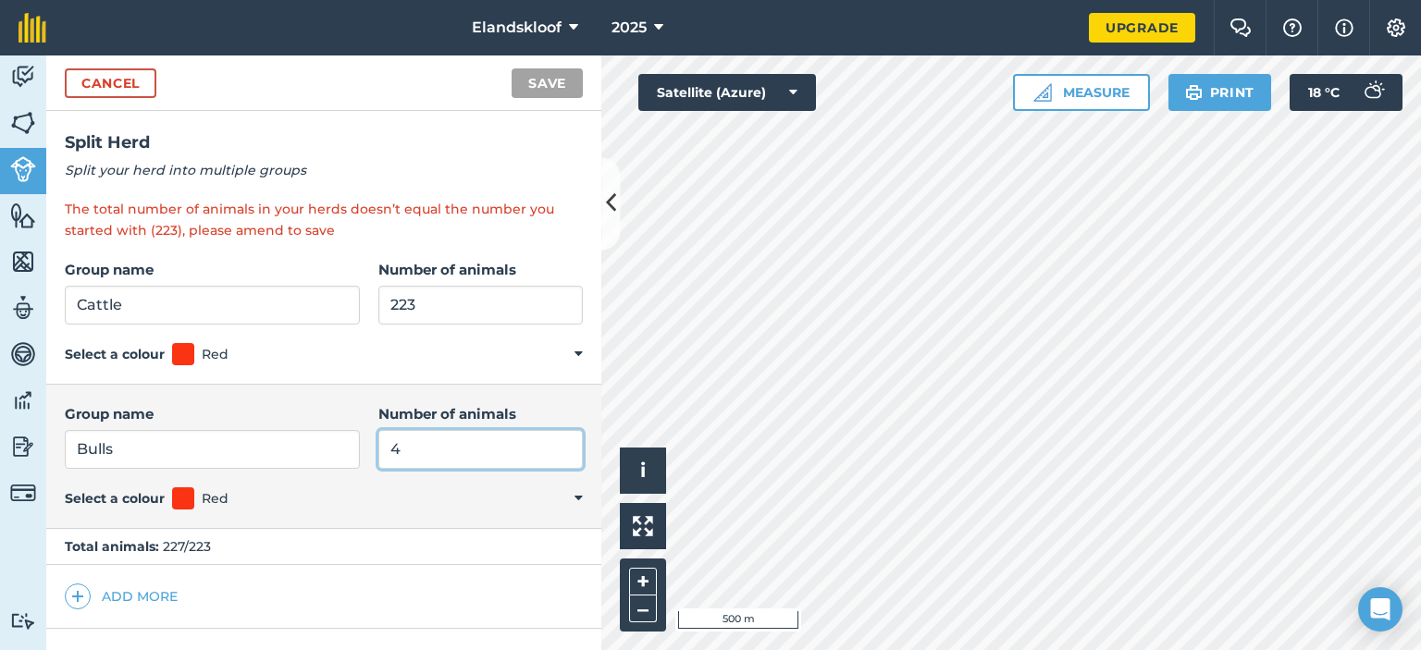
type input "4"
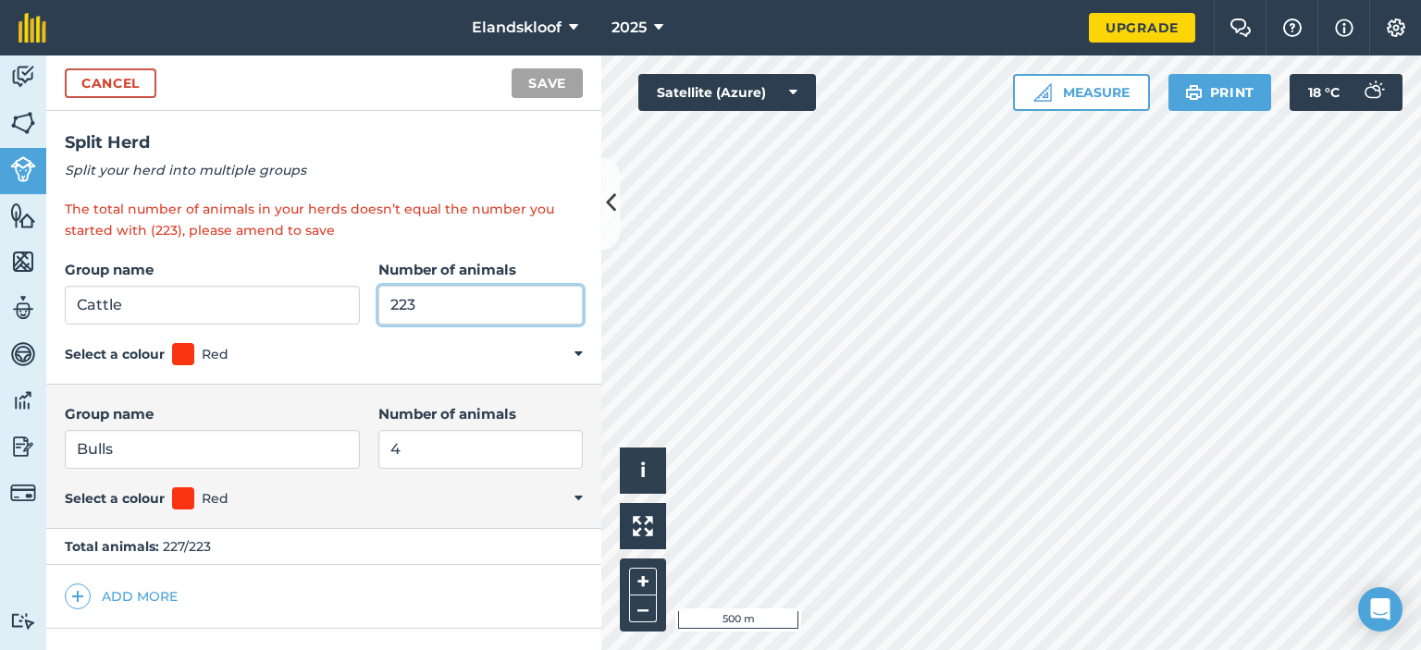
click at [424, 308] on input "223" at bounding box center [480, 305] width 204 height 39
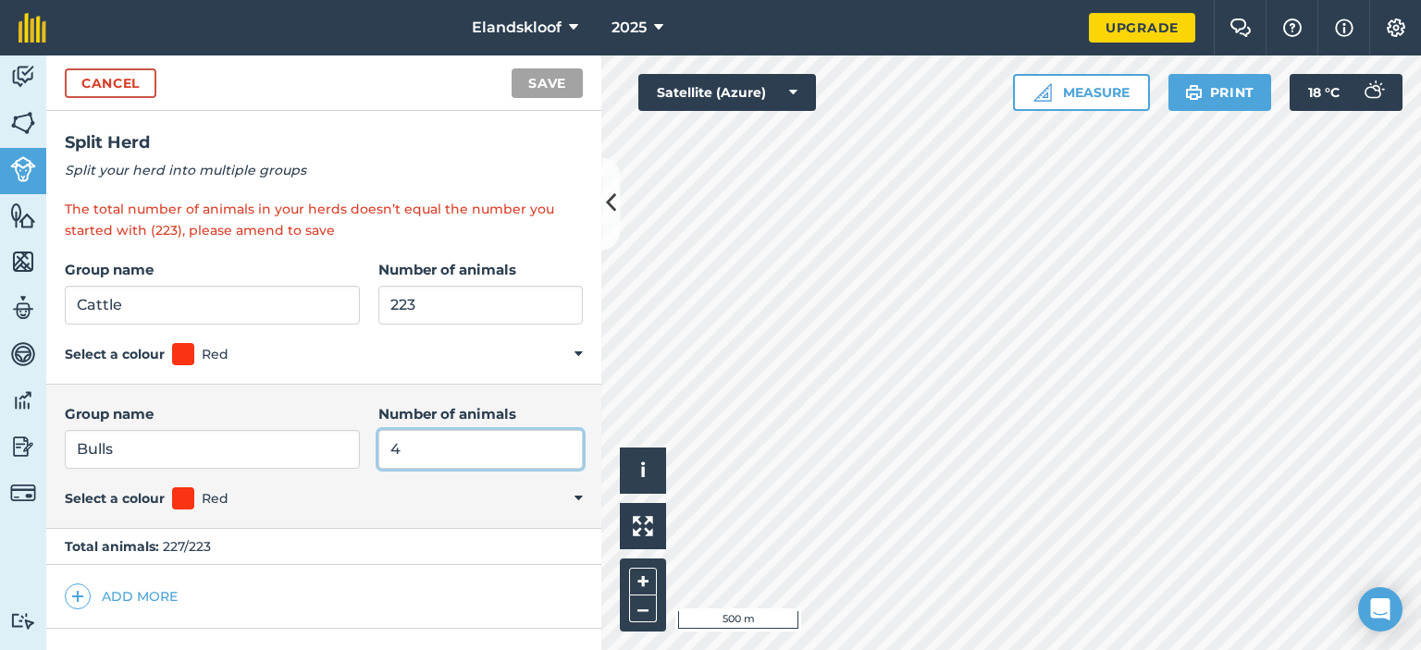
click at [420, 449] on input "4" at bounding box center [480, 449] width 204 height 39
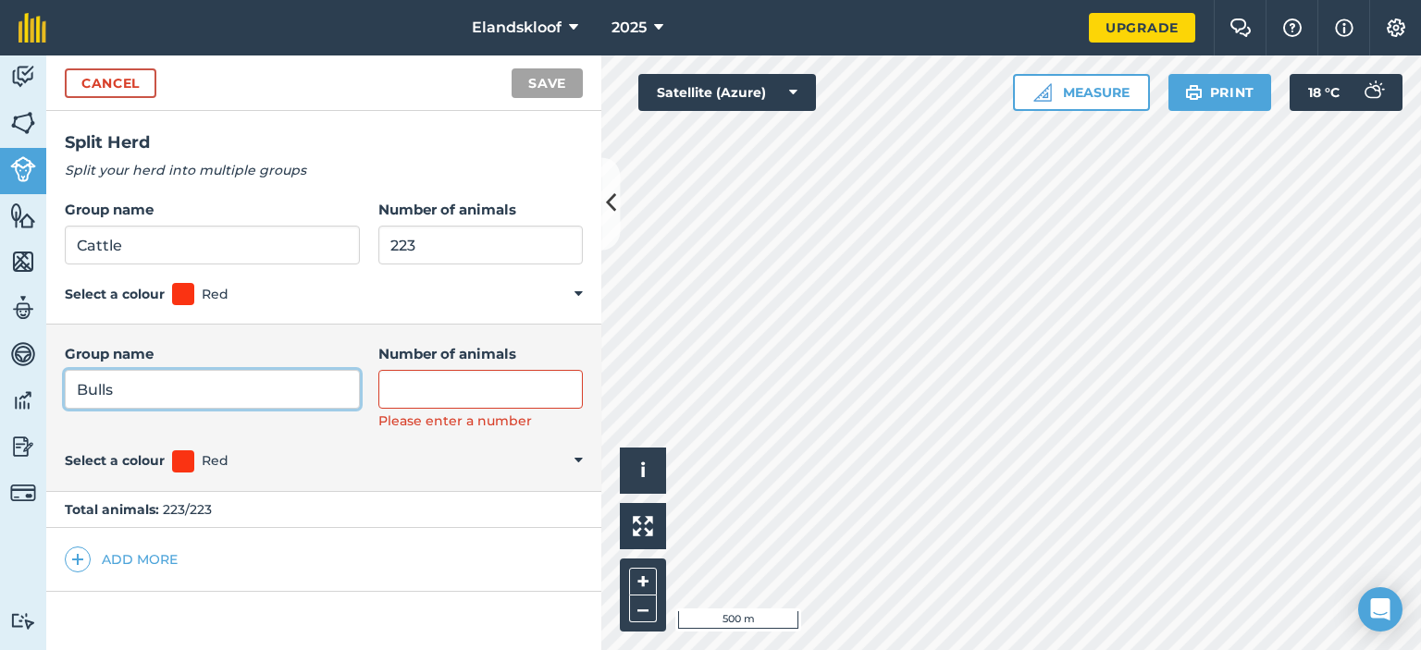
click at [135, 390] on input "Bulls" at bounding box center [212, 389] width 295 height 39
type input "B"
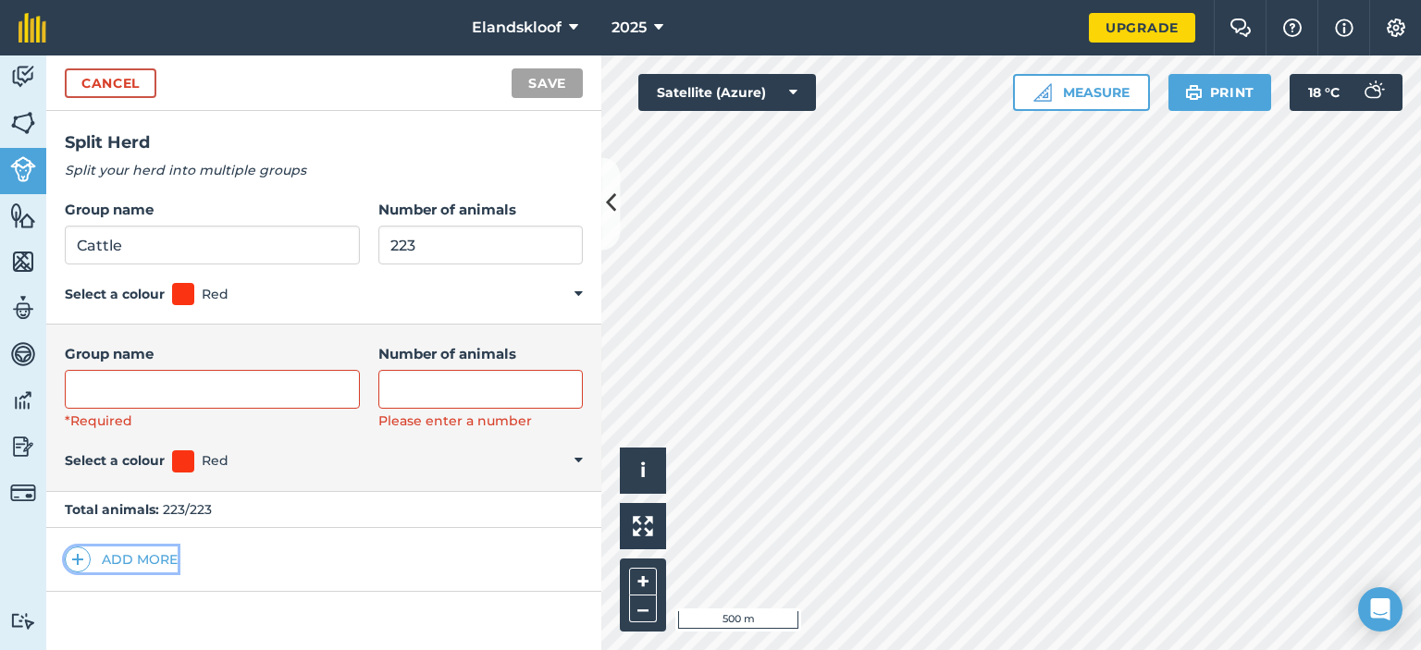
click at [80, 561] on img at bounding box center [77, 559] width 13 height 22
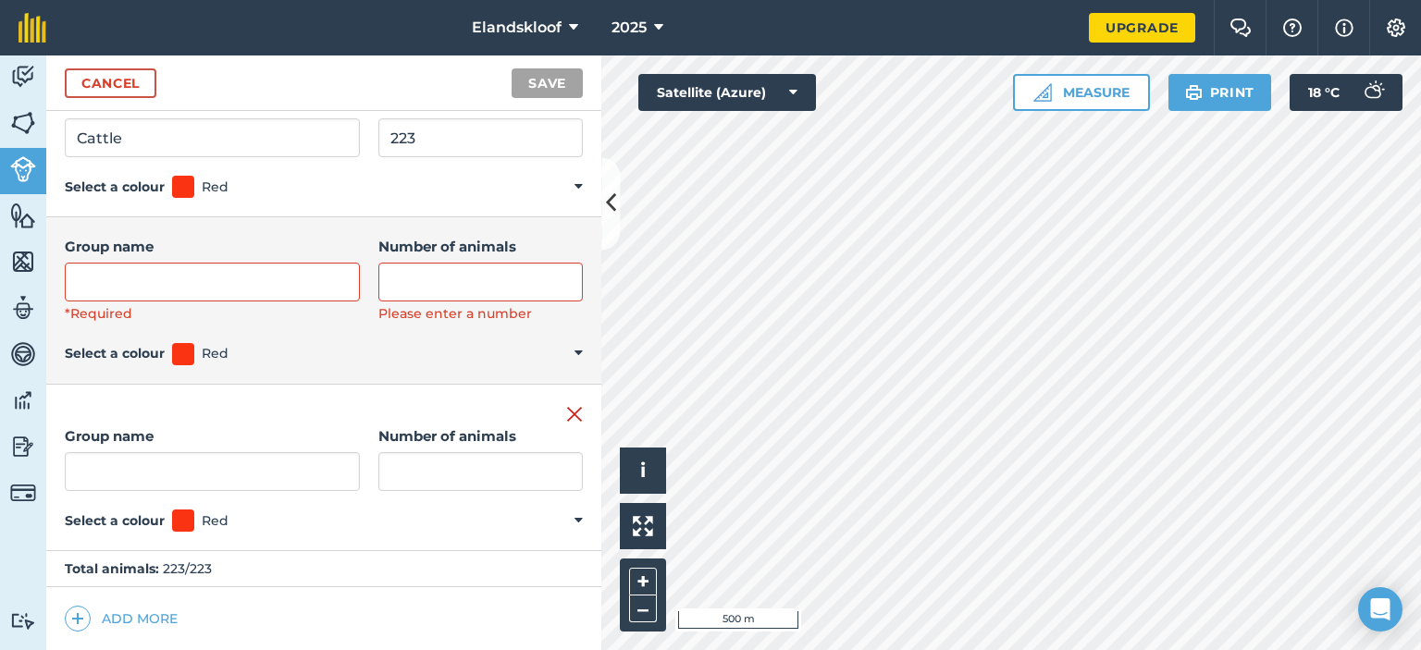
scroll to position [15, 0]
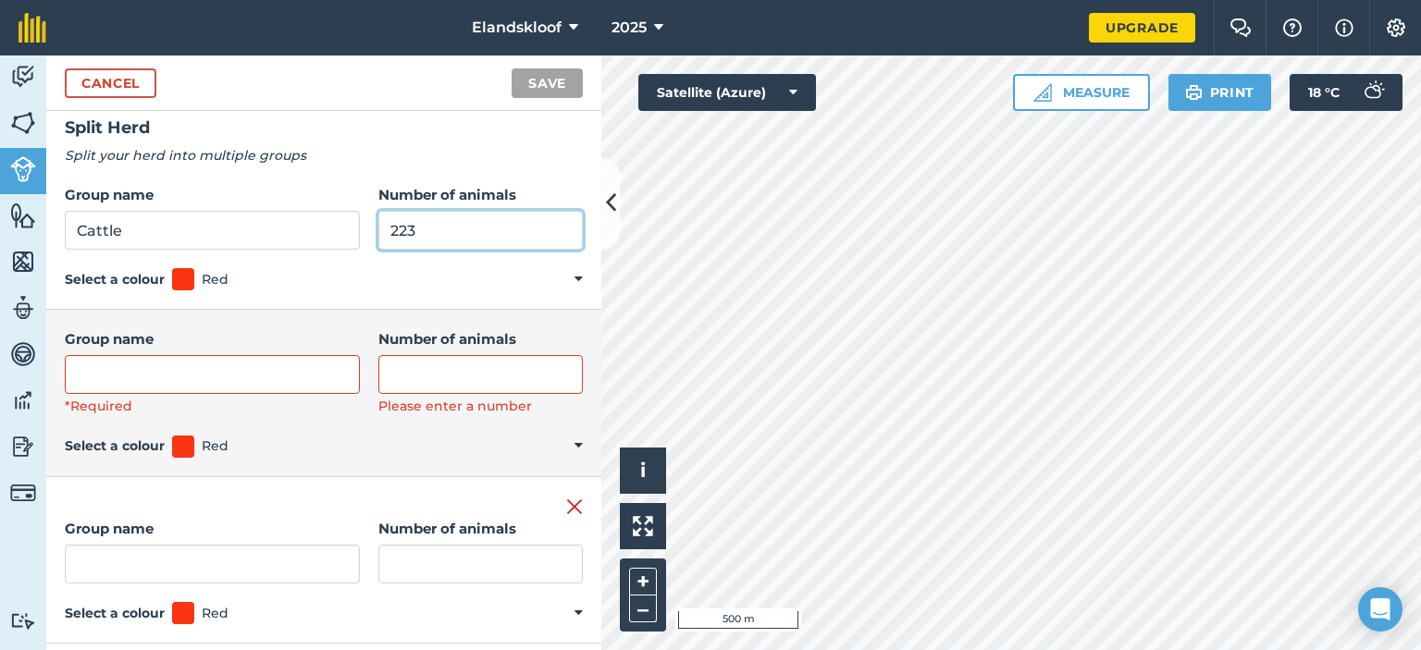
click at [422, 227] on input "223" at bounding box center [480, 230] width 204 height 39
type input "2"
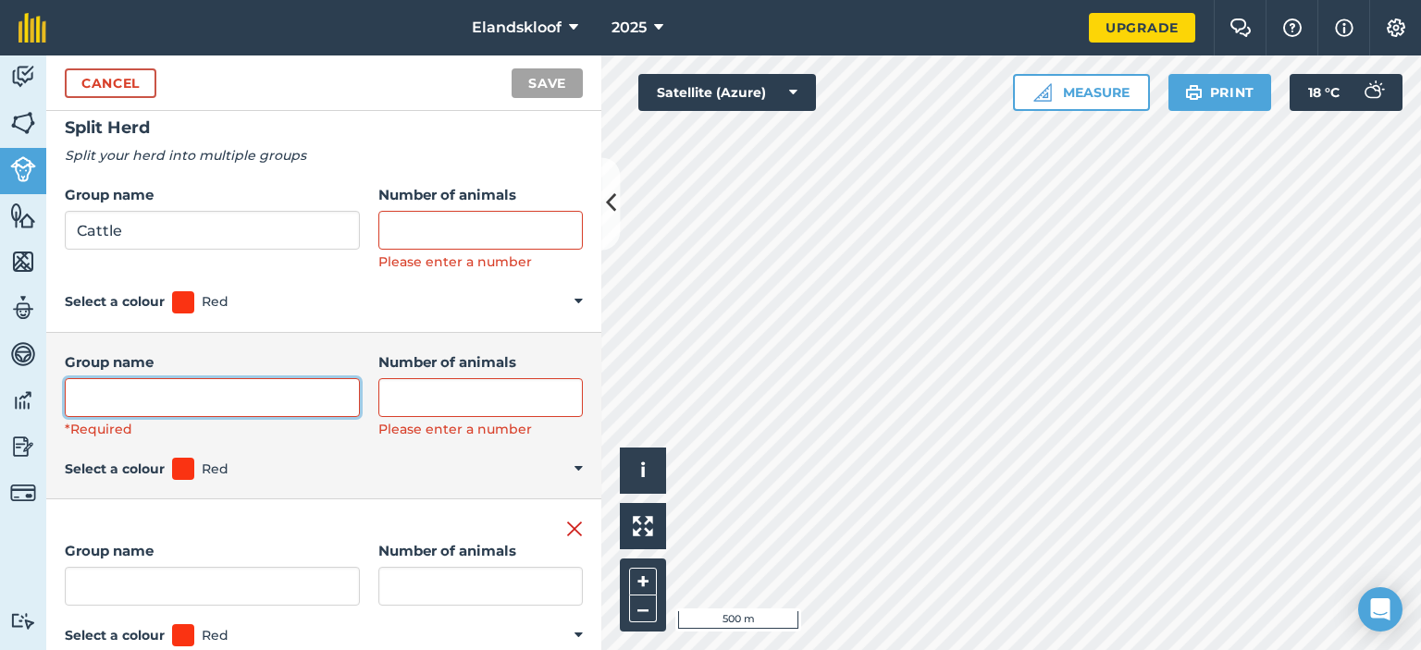
click at [110, 404] on input "Group name" at bounding box center [212, 397] width 295 height 39
type input "Bulls"
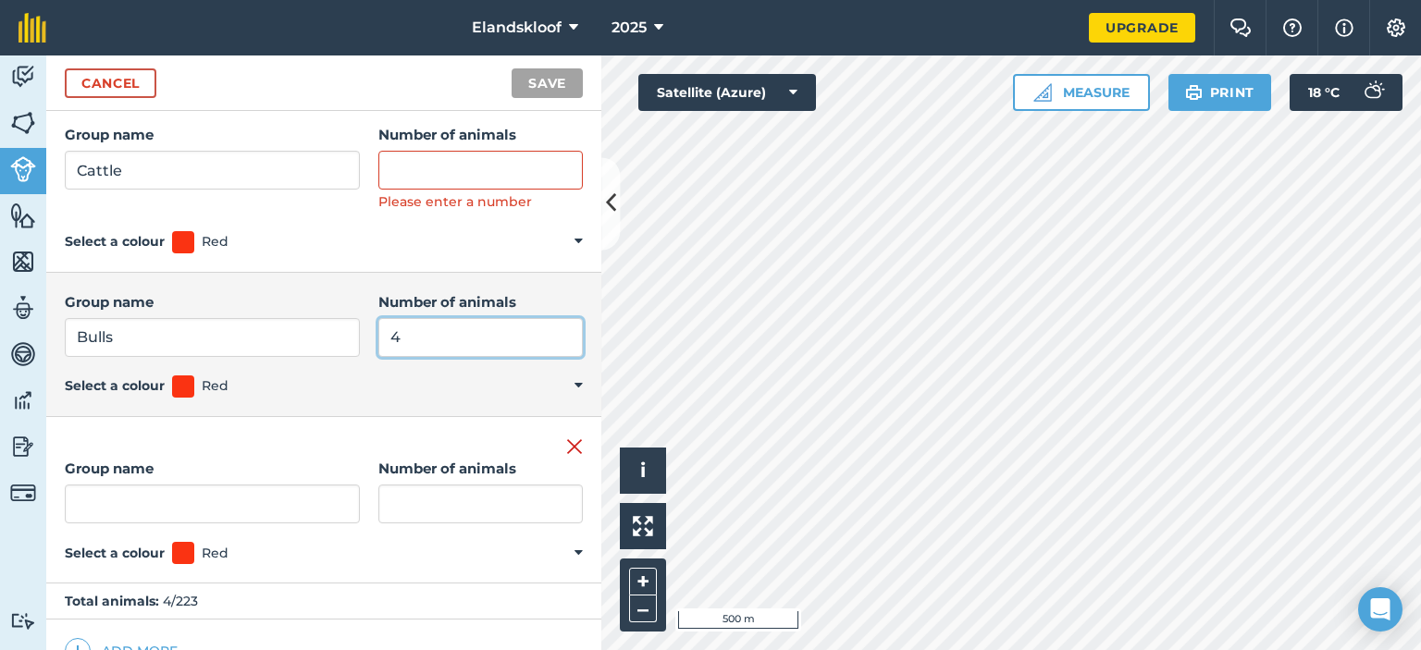
scroll to position [107, 0]
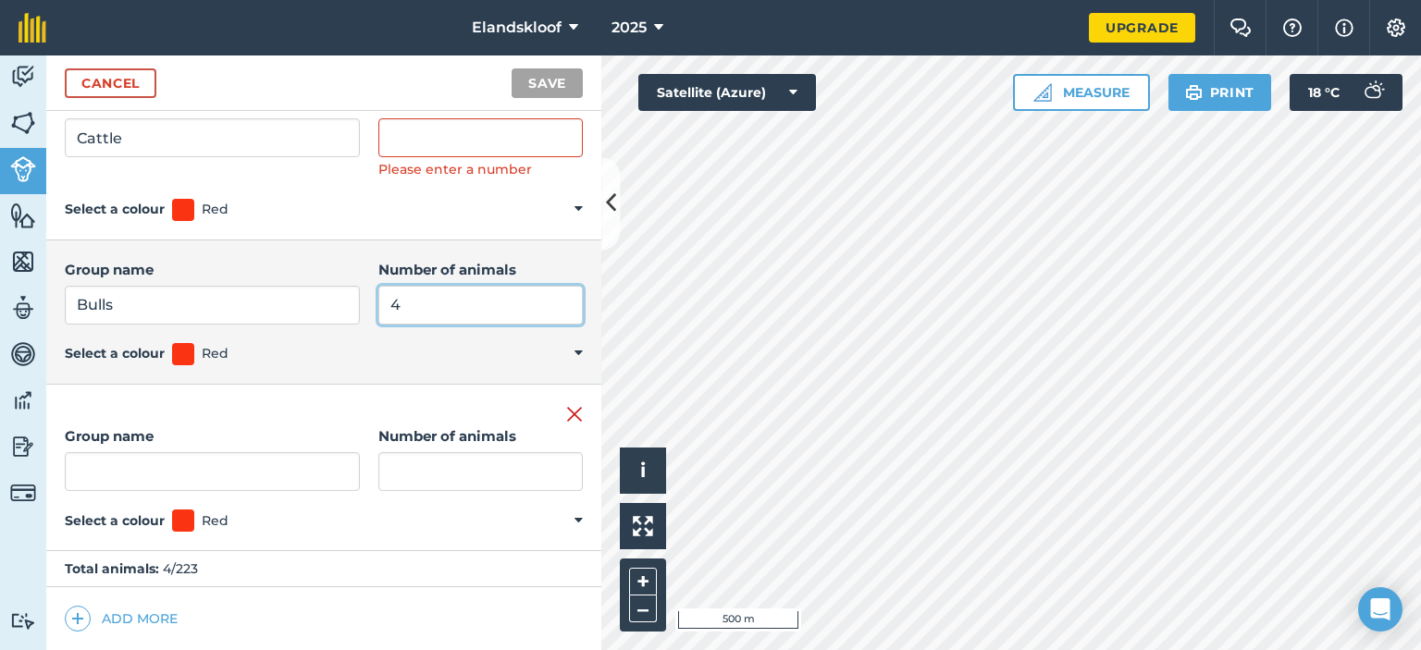
type input "4"
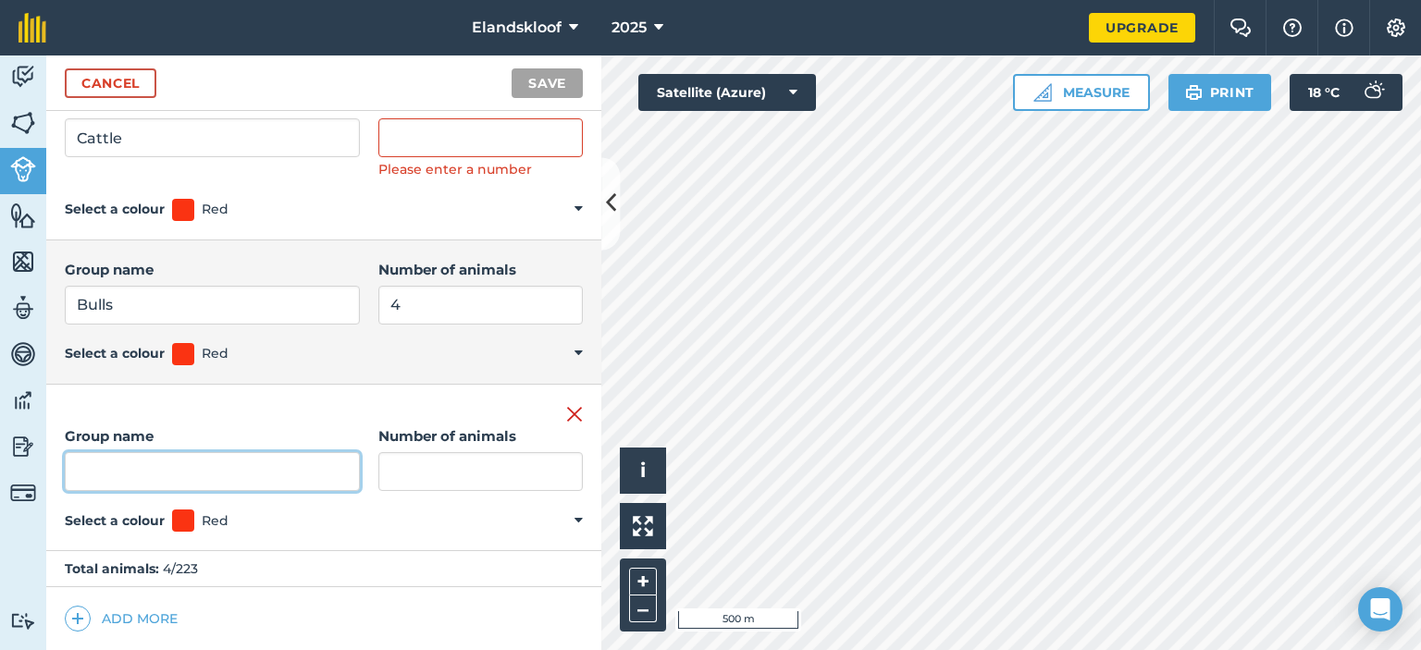
click at [114, 467] on input "Group name" at bounding box center [212, 471] width 295 height 39
type input "H"
type input "Cows"
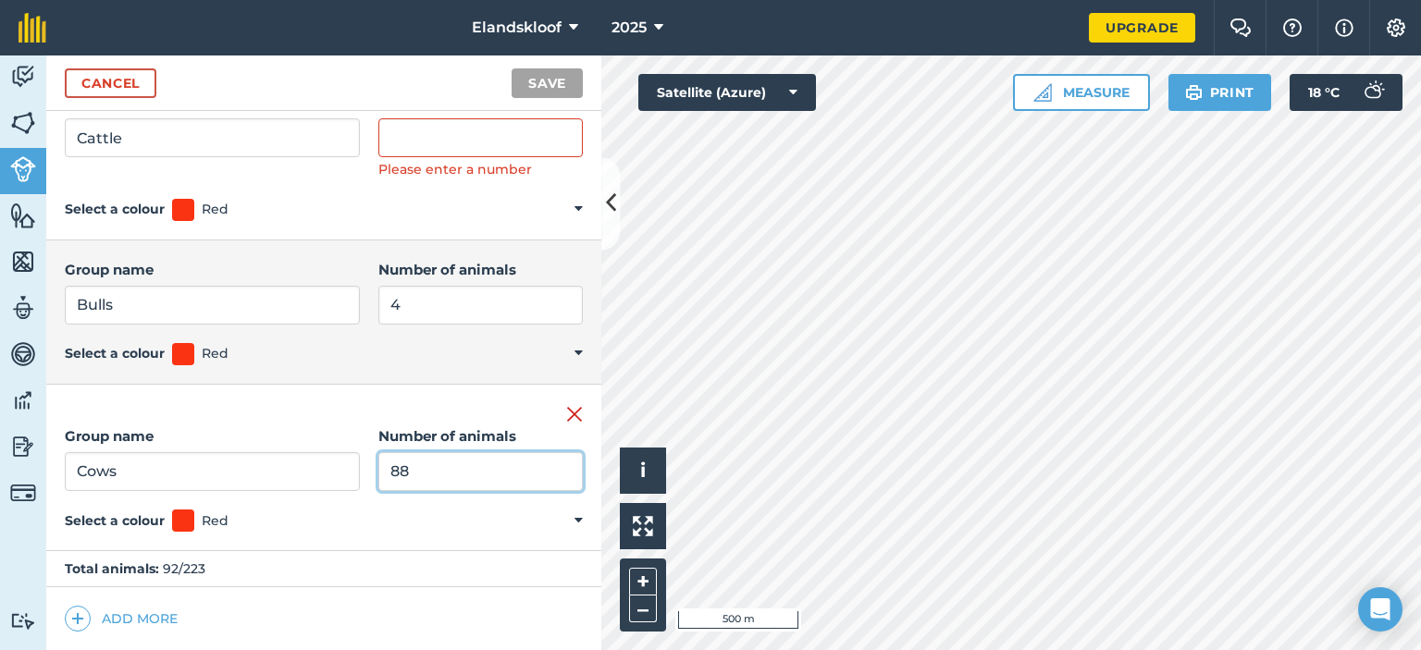
type input "88"
click at [81, 613] on img at bounding box center [77, 619] width 13 height 22
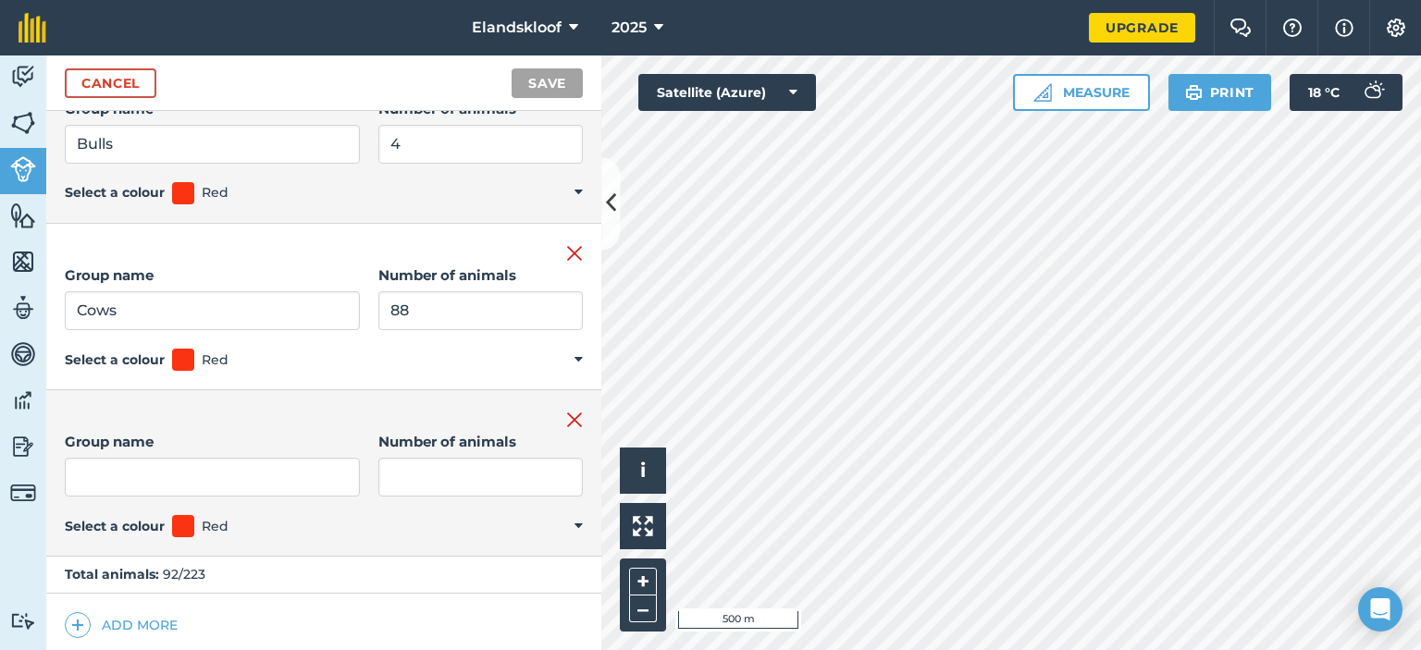
scroll to position [274, 0]
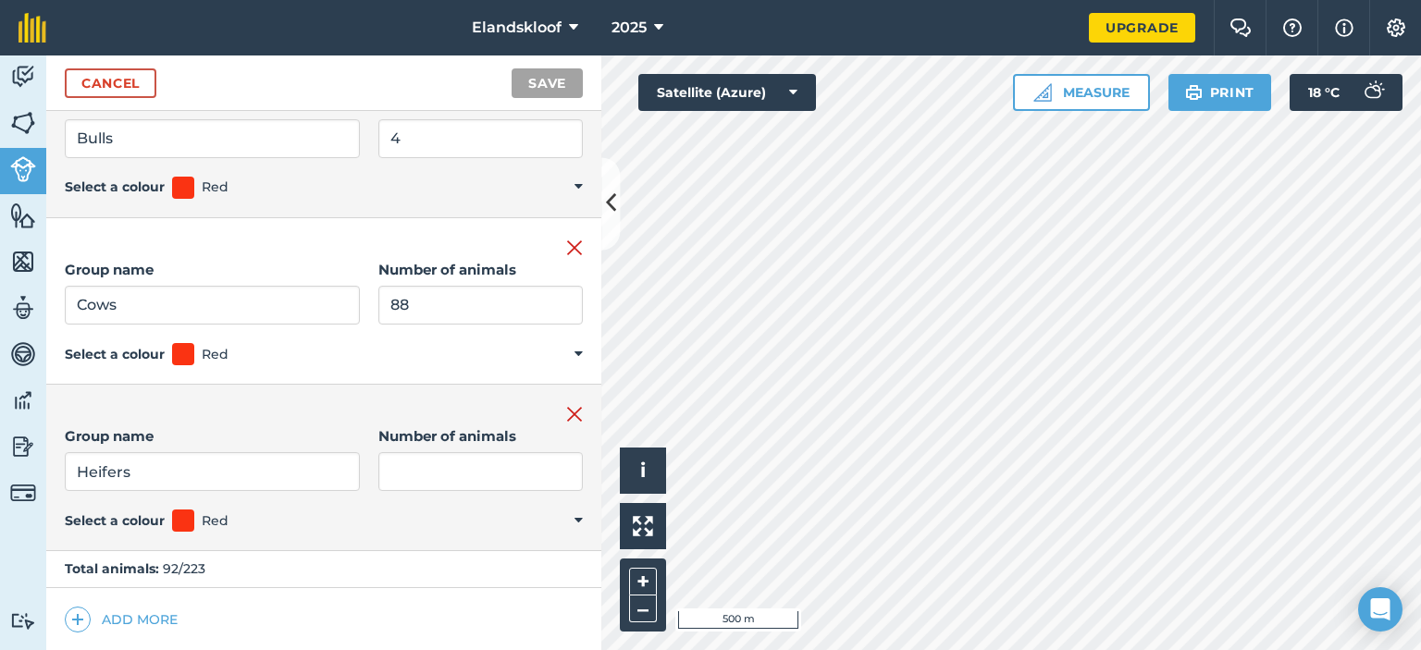
type input "Heifers"
type input "91"
click at [85, 617] on span at bounding box center [78, 620] width 26 height 26
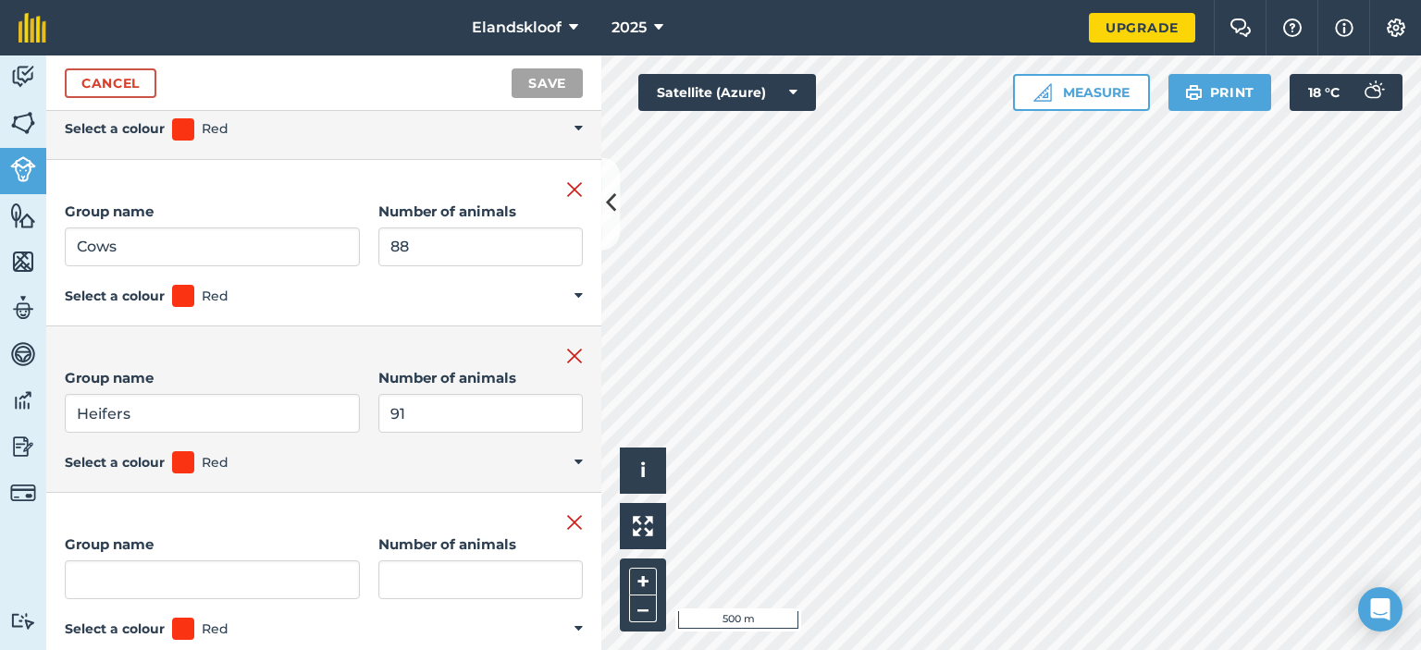
scroll to position [373, 0]
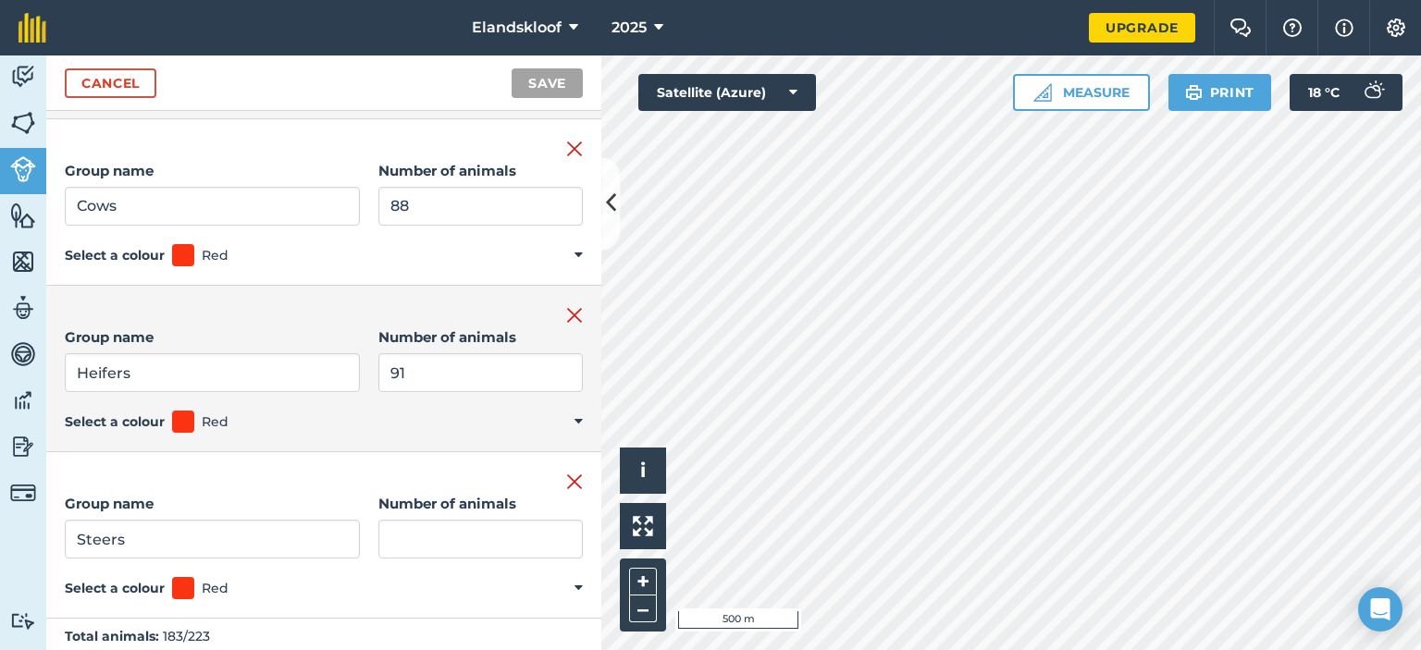
type input "Steers"
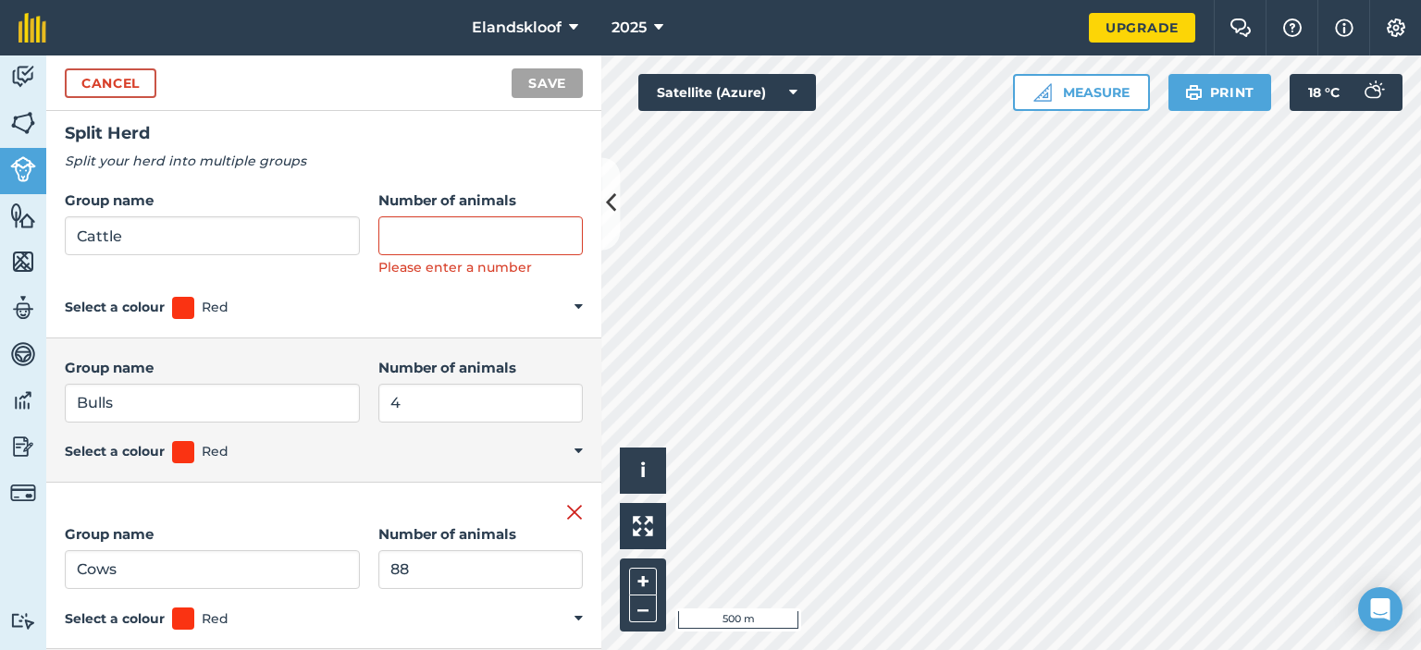
scroll to position [0, 0]
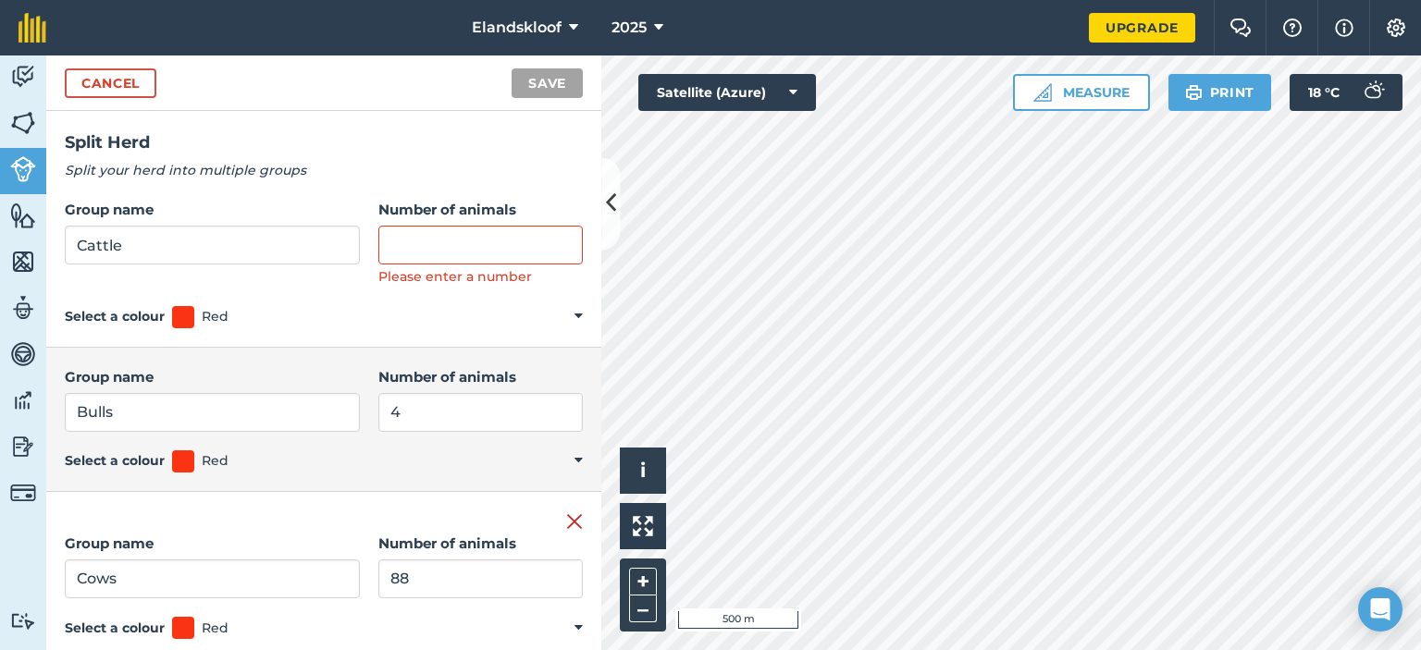
type input "40"
click at [403, 247] on input "Number of animals" at bounding box center [480, 245] width 204 height 39
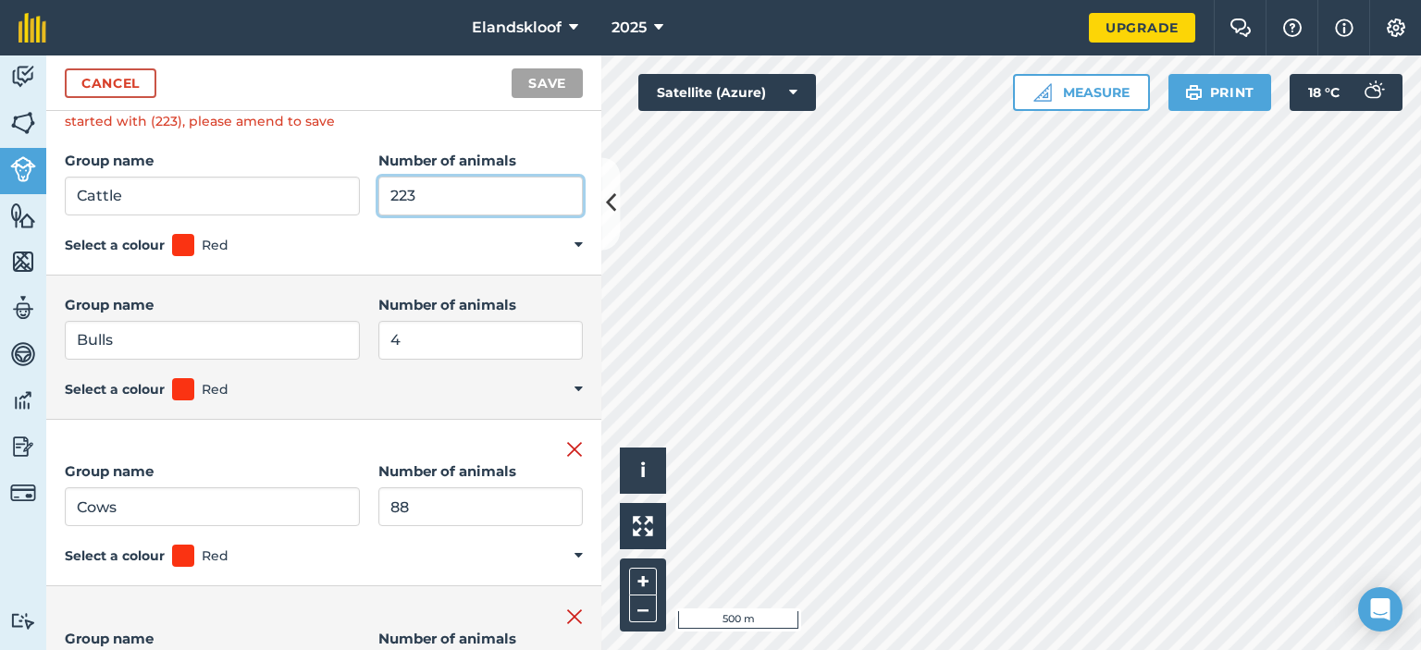
scroll to position [107, 0]
type input "2"
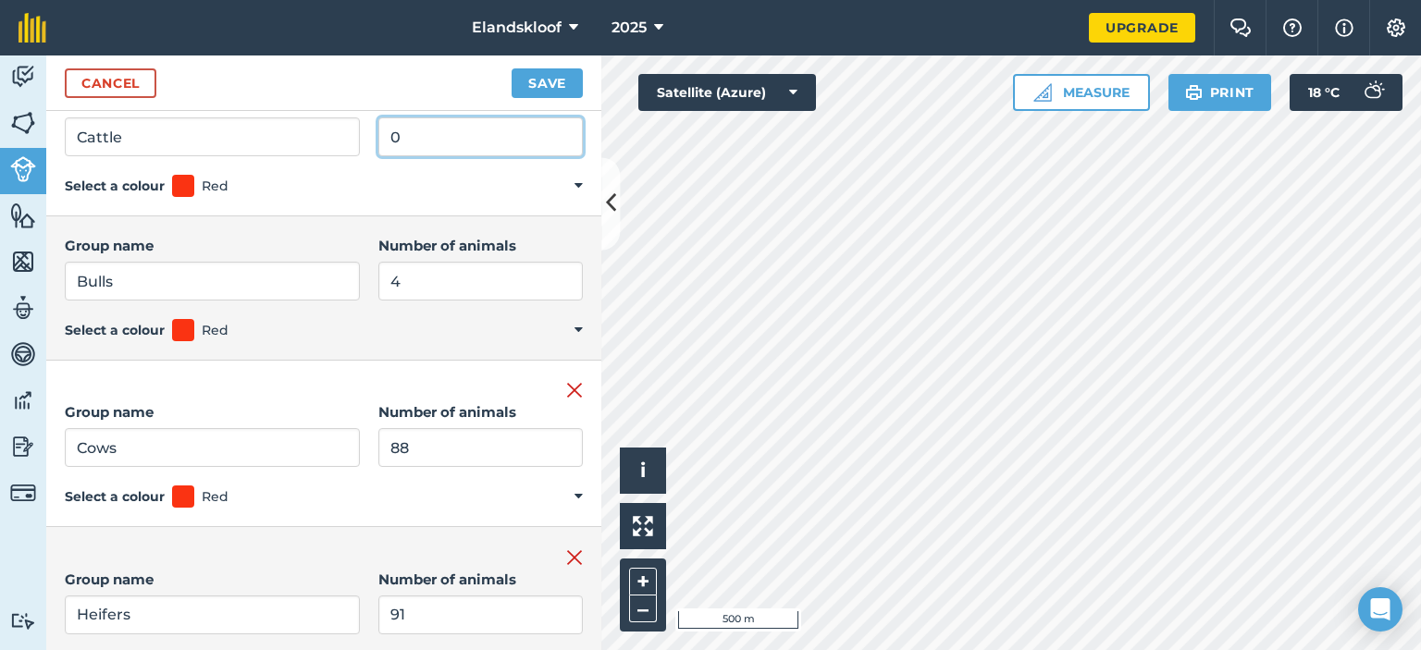
scroll to position [0, 0]
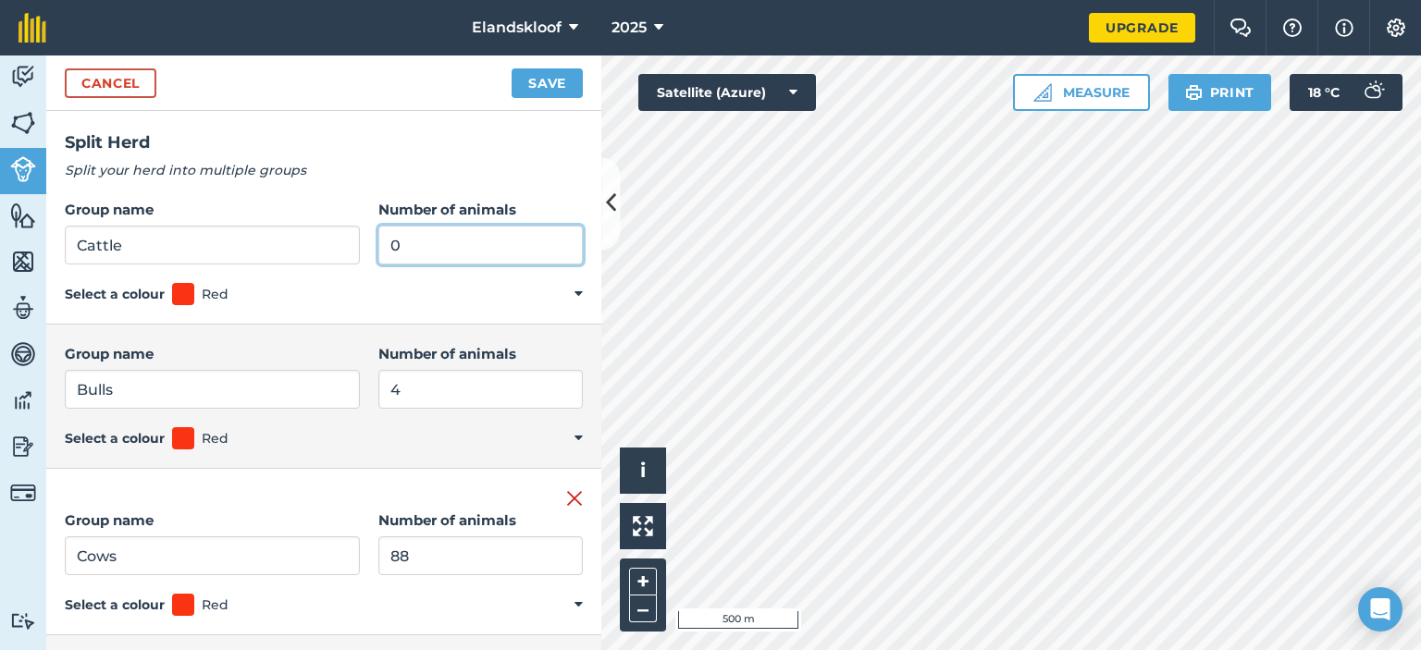
type input "0"
click at [546, 79] on button "Save" at bounding box center [546, 83] width 71 height 30
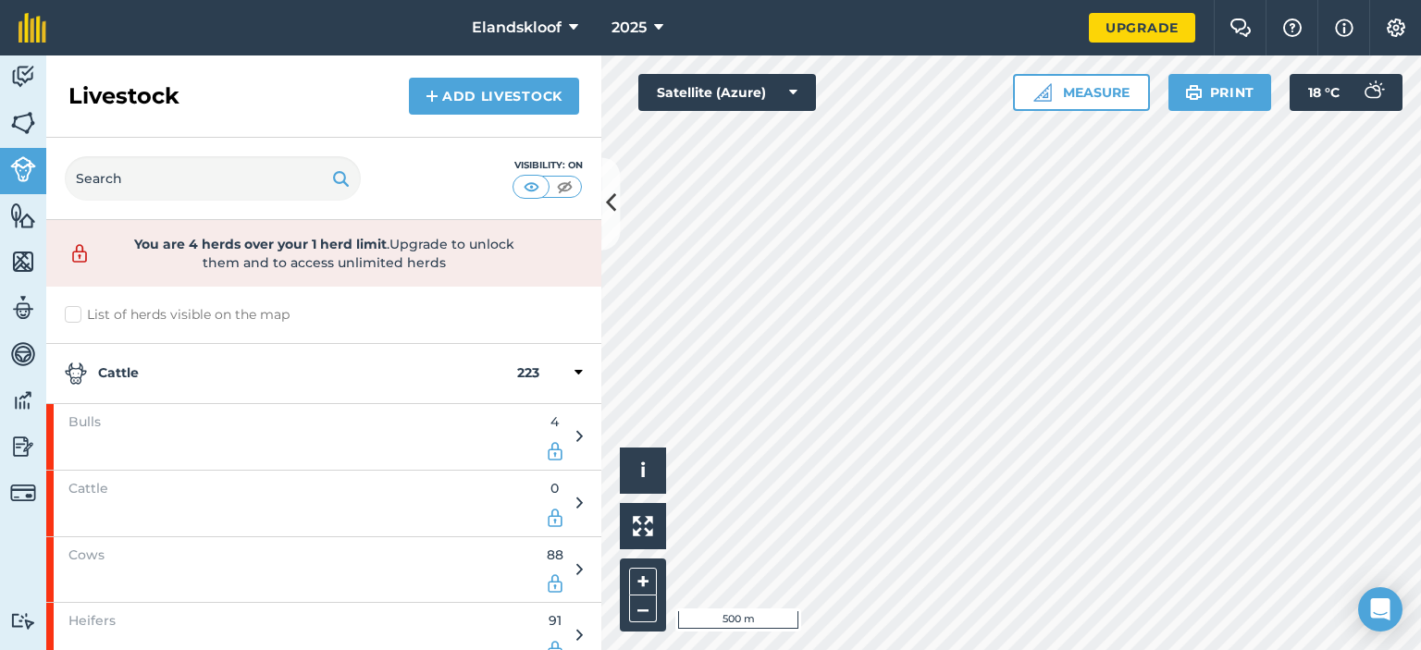
click at [76, 310] on label "List of herds visible on the map" at bounding box center [324, 314] width 518 height 19
click at [76, 310] on input "List of herds visible on the map" at bounding box center [71, 311] width 12 height 12
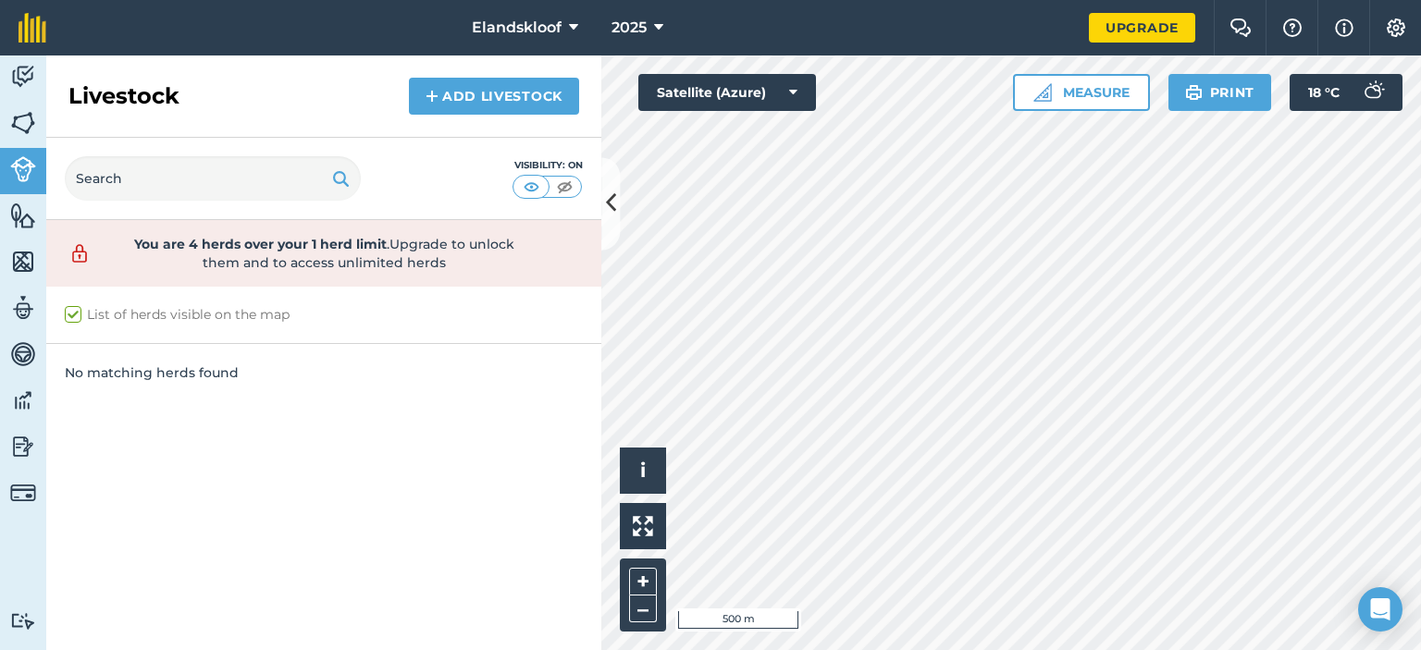
click at [76, 310] on label "List of herds visible on the map" at bounding box center [324, 314] width 518 height 19
click at [76, 310] on input "List of herds visible on the map" at bounding box center [71, 311] width 12 height 12
checkbox input "false"
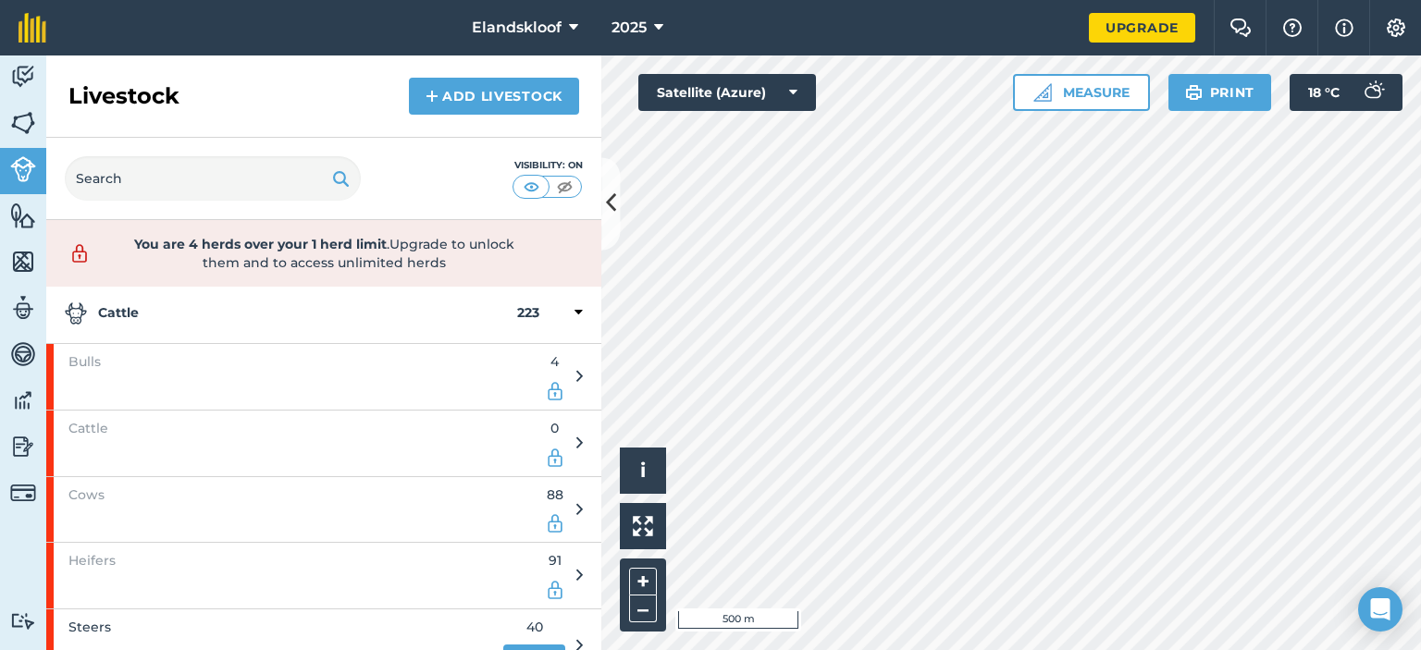
scroll to position [90, 0]
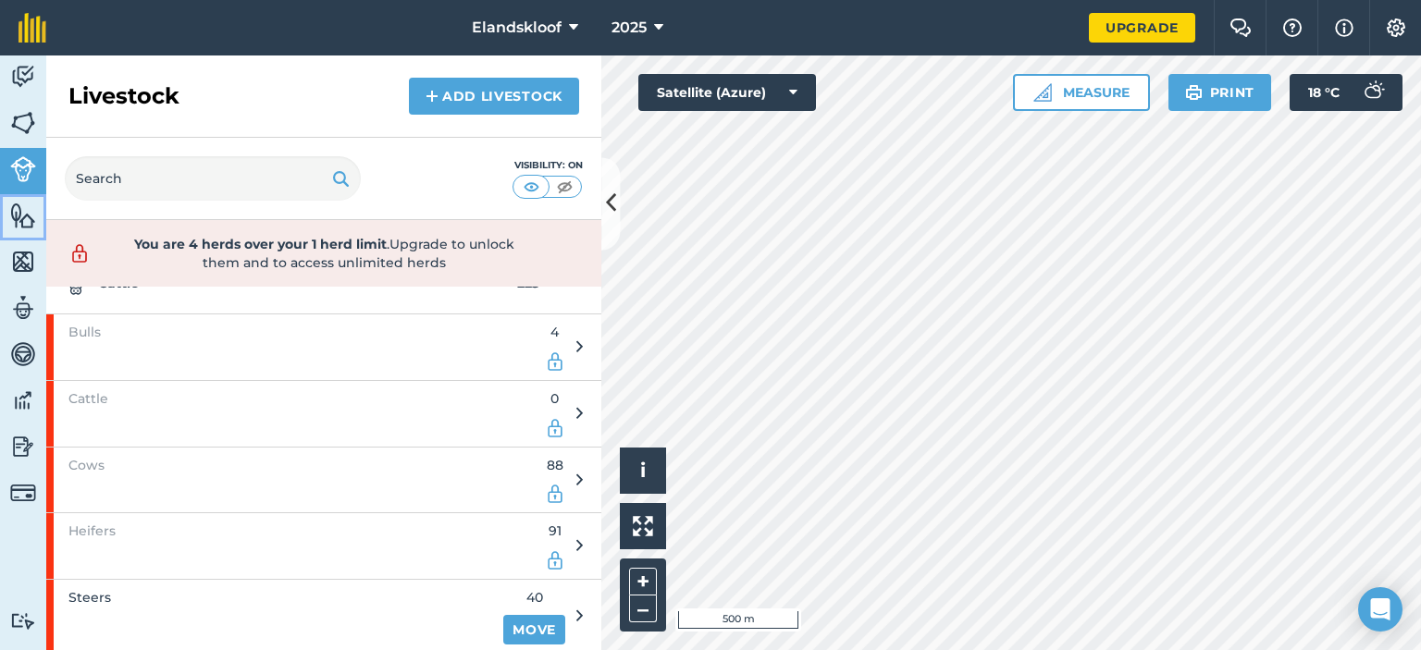
click at [15, 218] on img at bounding box center [23, 216] width 26 height 28
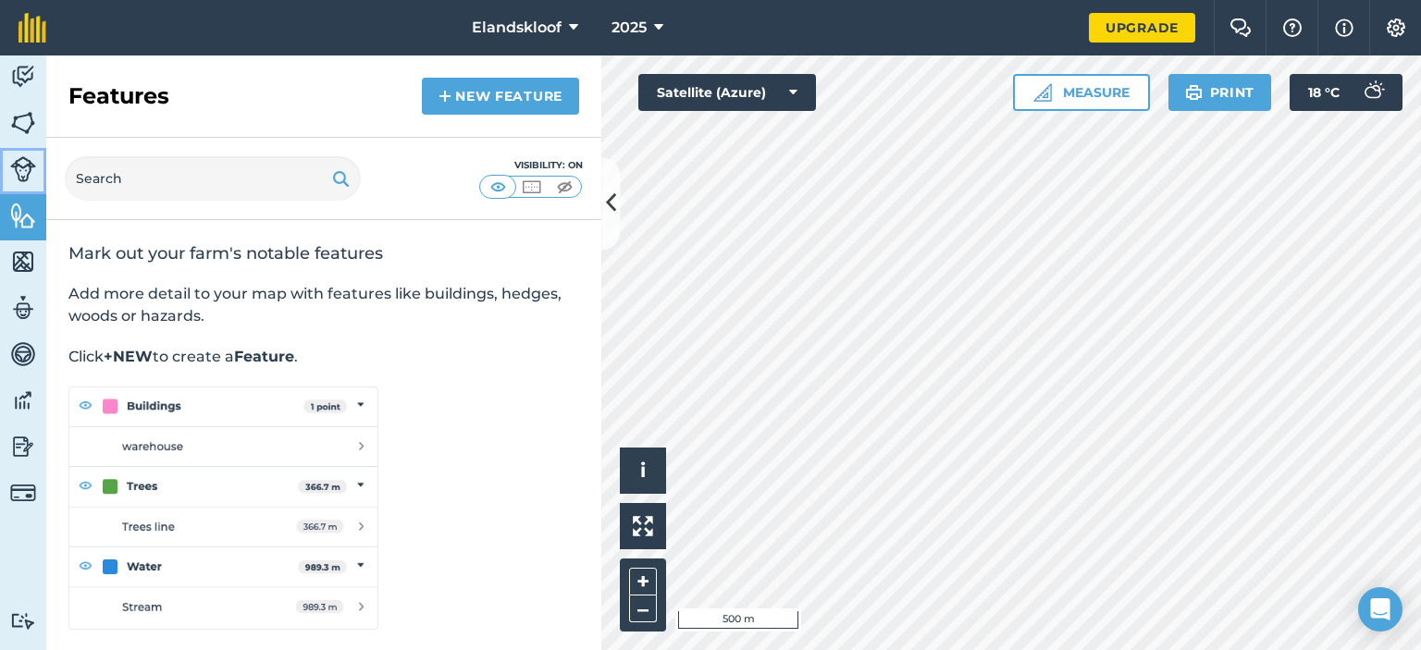
click at [19, 175] on img at bounding box center [23, 169] width 26 height 26
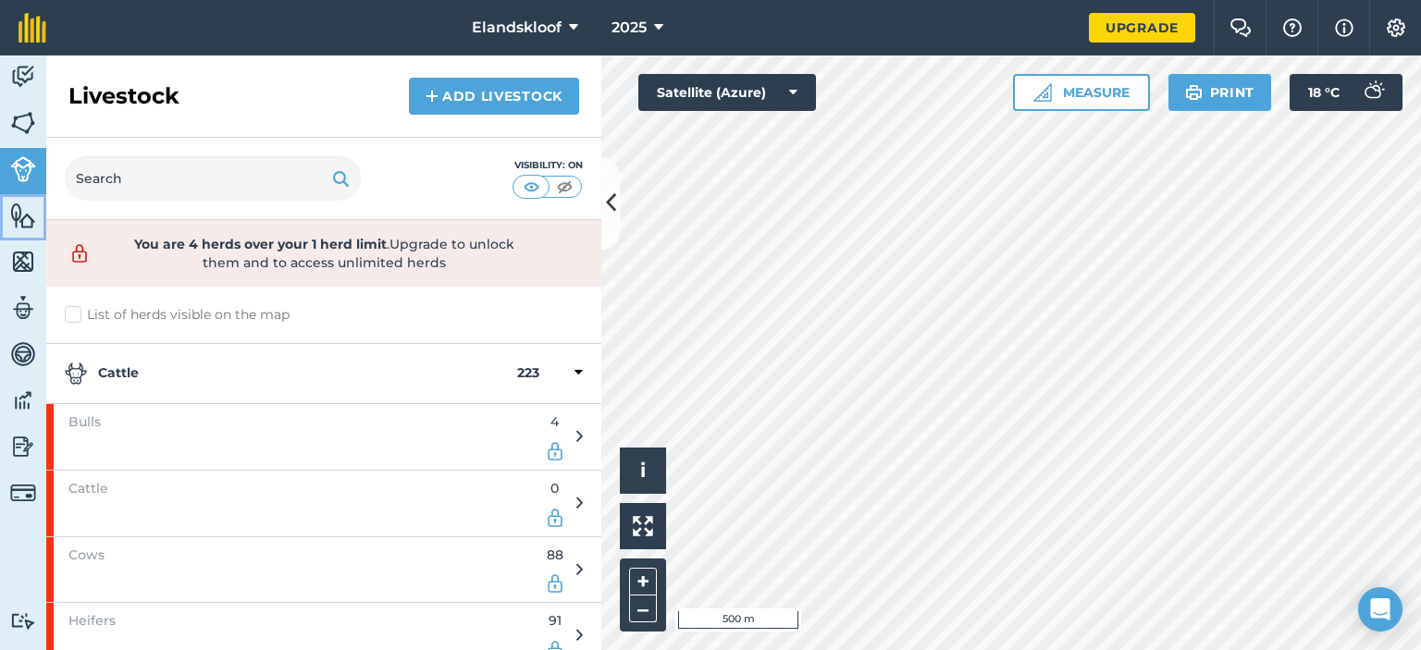
click at [31, 225] on img at bounding box center [23, 216] width 26 height 28
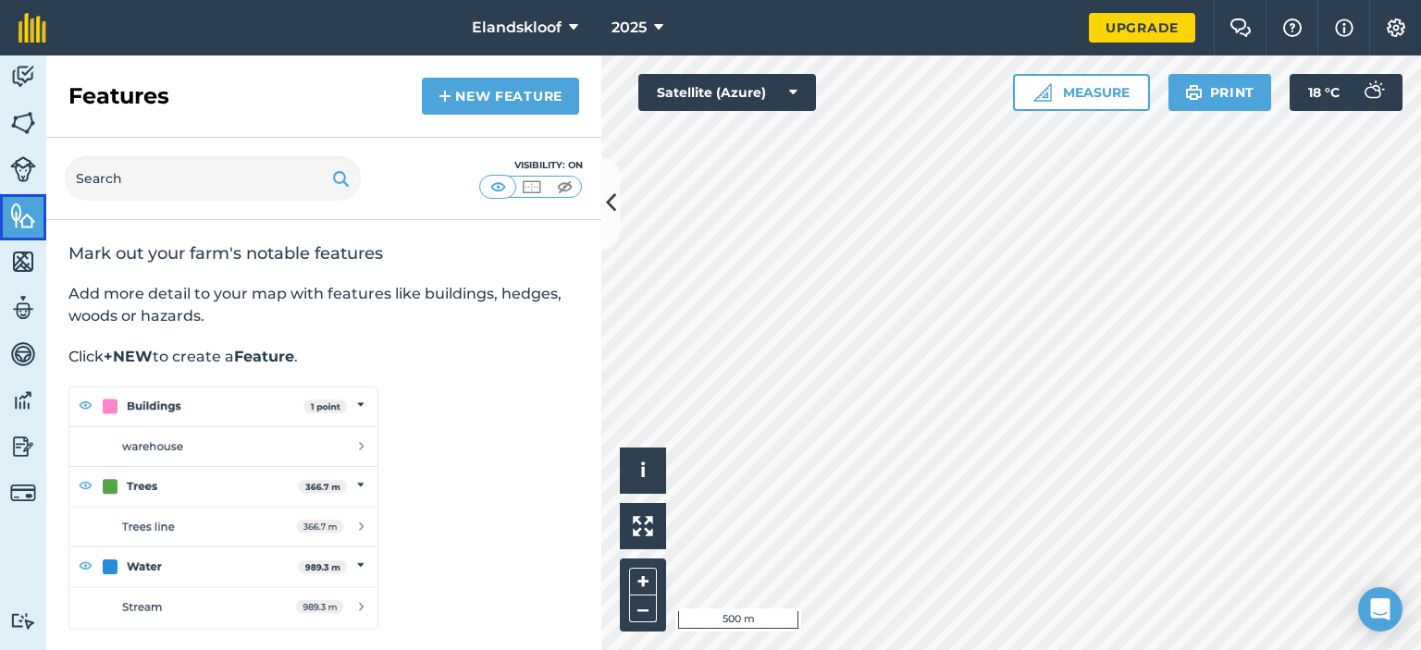
scroll to position [1, 0]
click at [468, 97] on link "New feature" at bounding box center [500, 96] width 157 height 37
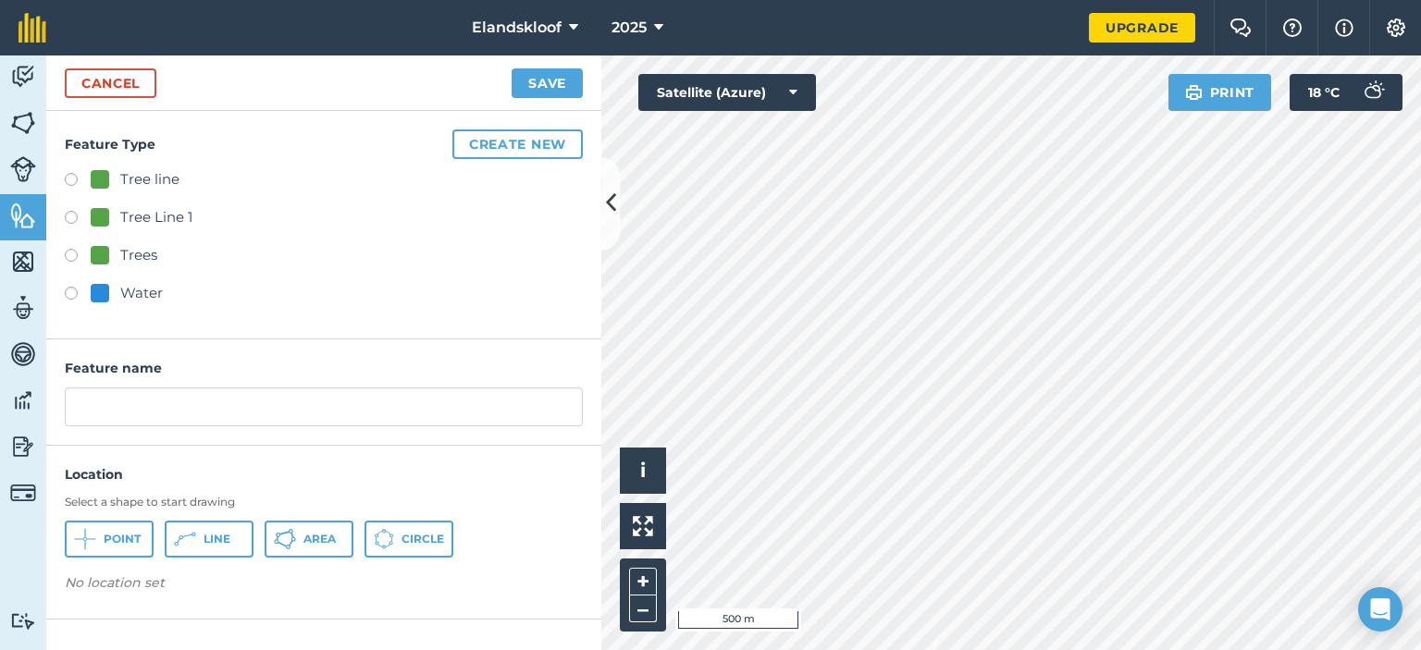
click at [69, 290] on label at bounding box center [78, 296] width 26 height 18
radio input "true"
type input "Water"
click at [324, 538] on span "Area" at bounding box center [319, 539] width 32 height 15
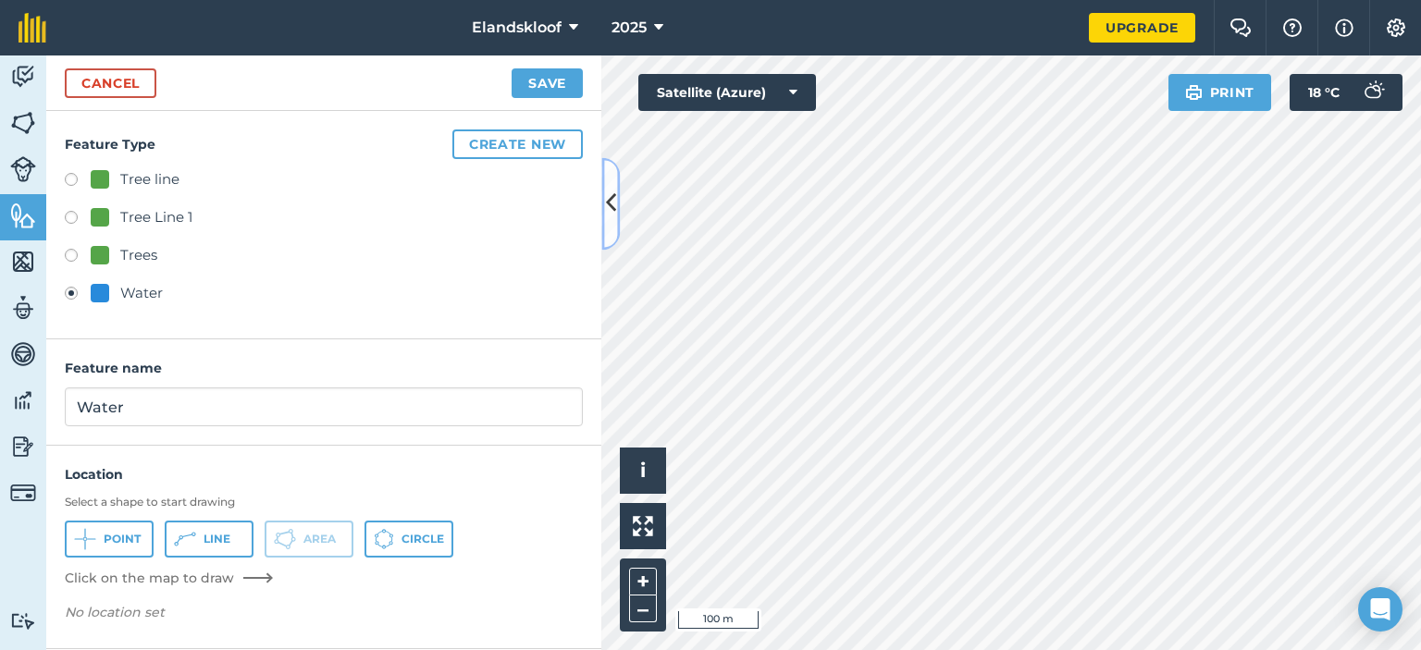
click at [610, 207] on icon at bounding box center [611, 204] width 10 height 32
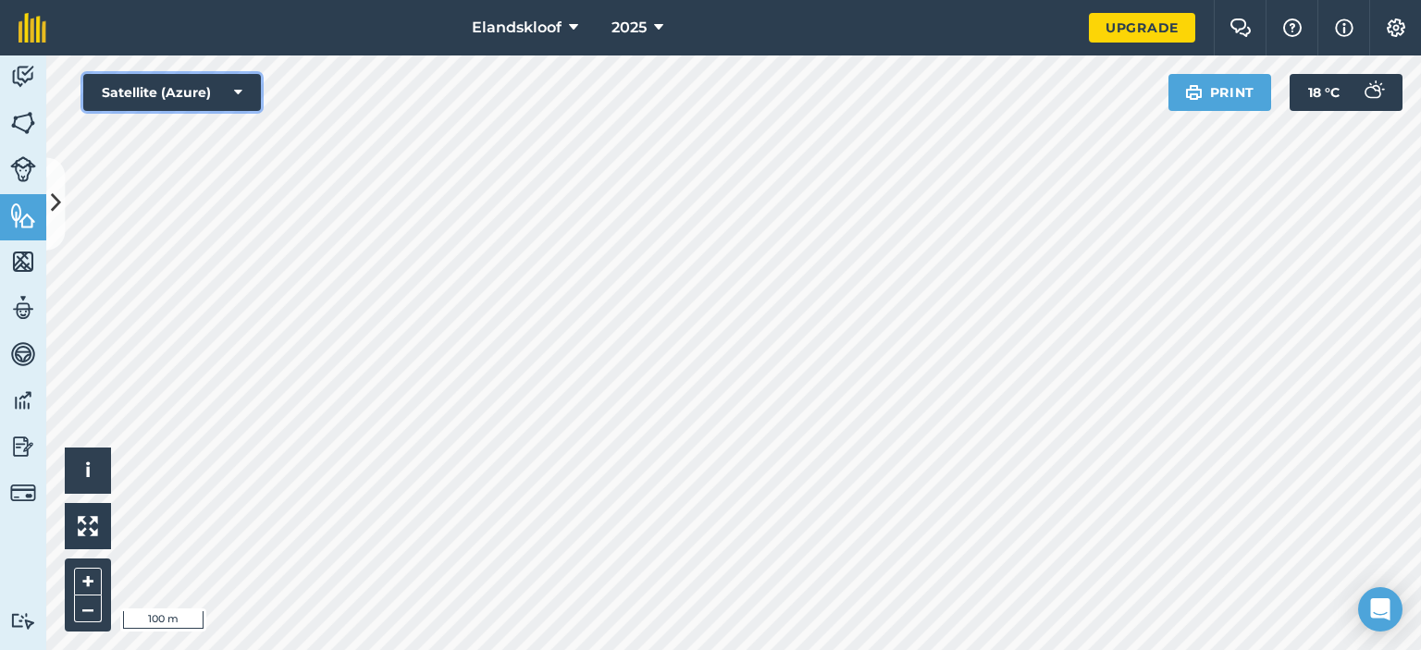
click at [238, 91] on icon at bounding box center [238, 92] width 8 height 18
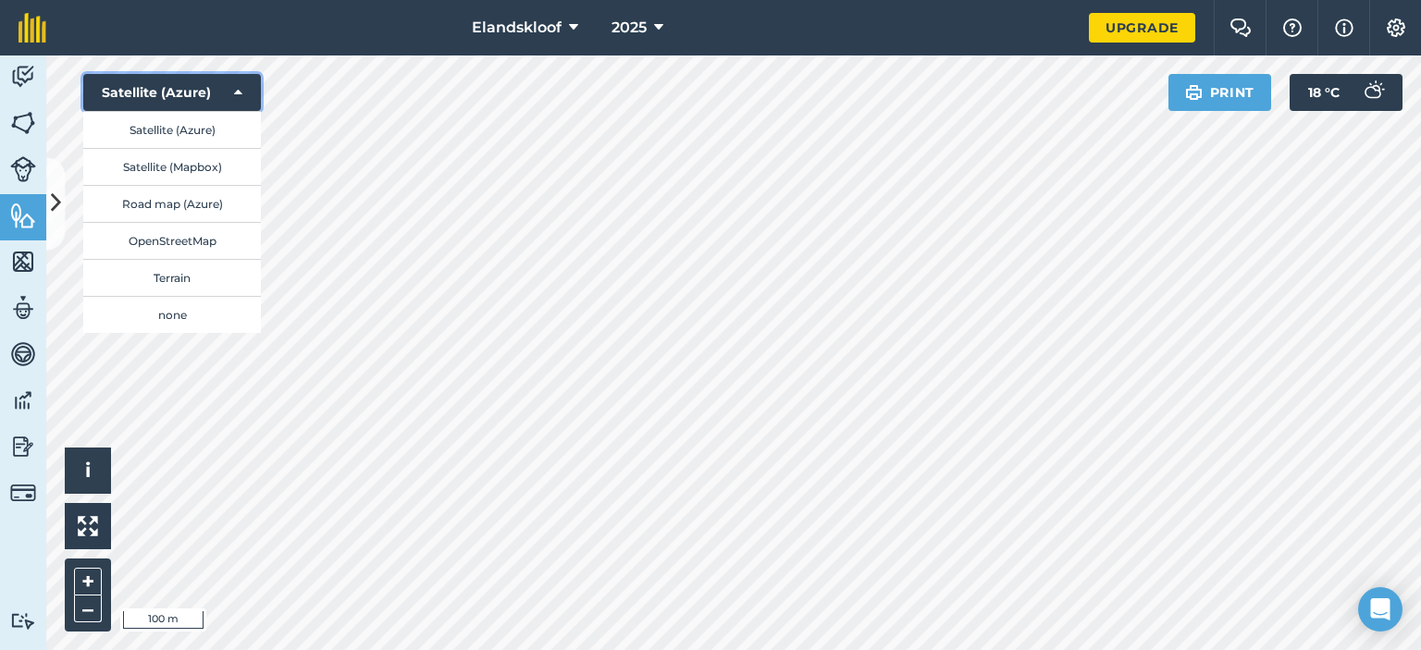
click at [230, 92] on button "Satellite (Azure)" at bounding box center [172, 92] width 178 height 37
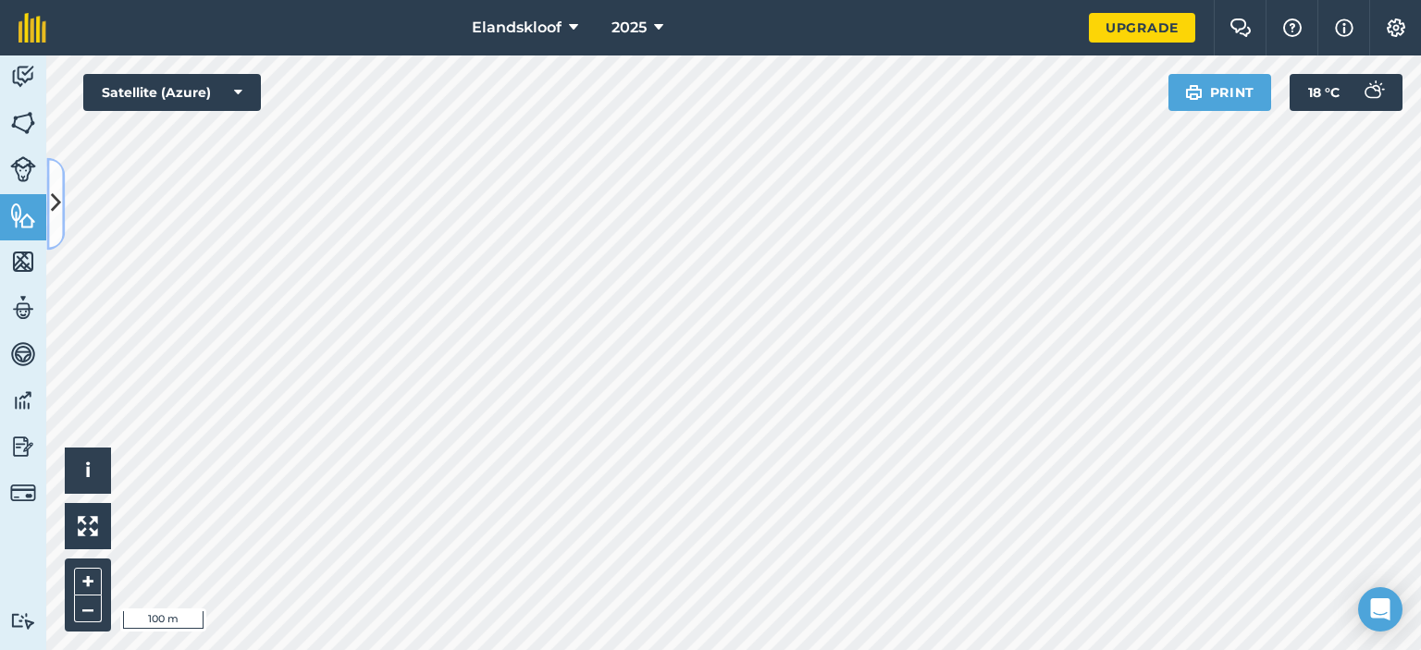
click at [58, 212] on icon at bounding box center [56, 204] width 10 height 32
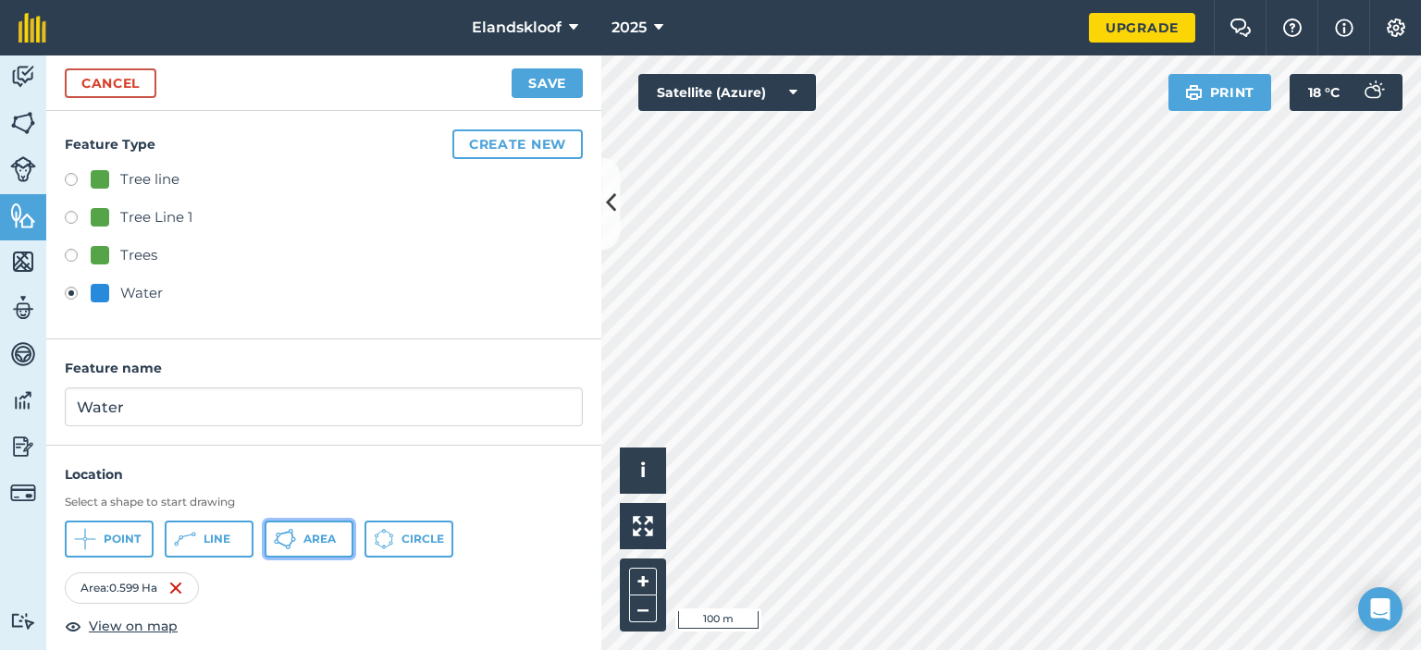
click at [303, 538] on span "Area" at bounding box center [319, 539] width 32 height 15
click at [610, 200] on icon at bounding box center [611, 204] width 10 height 32
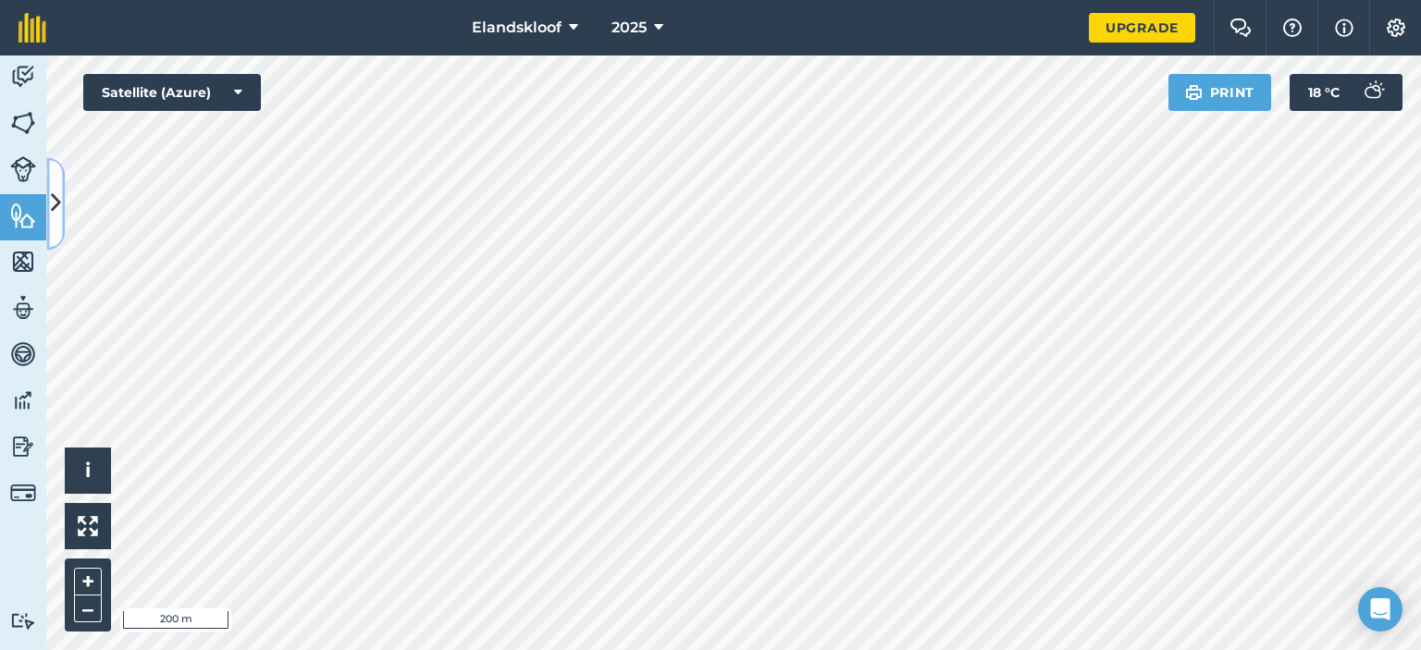
click at [55, 205] on icon at bounding box center [56, 204] width 10 height 32
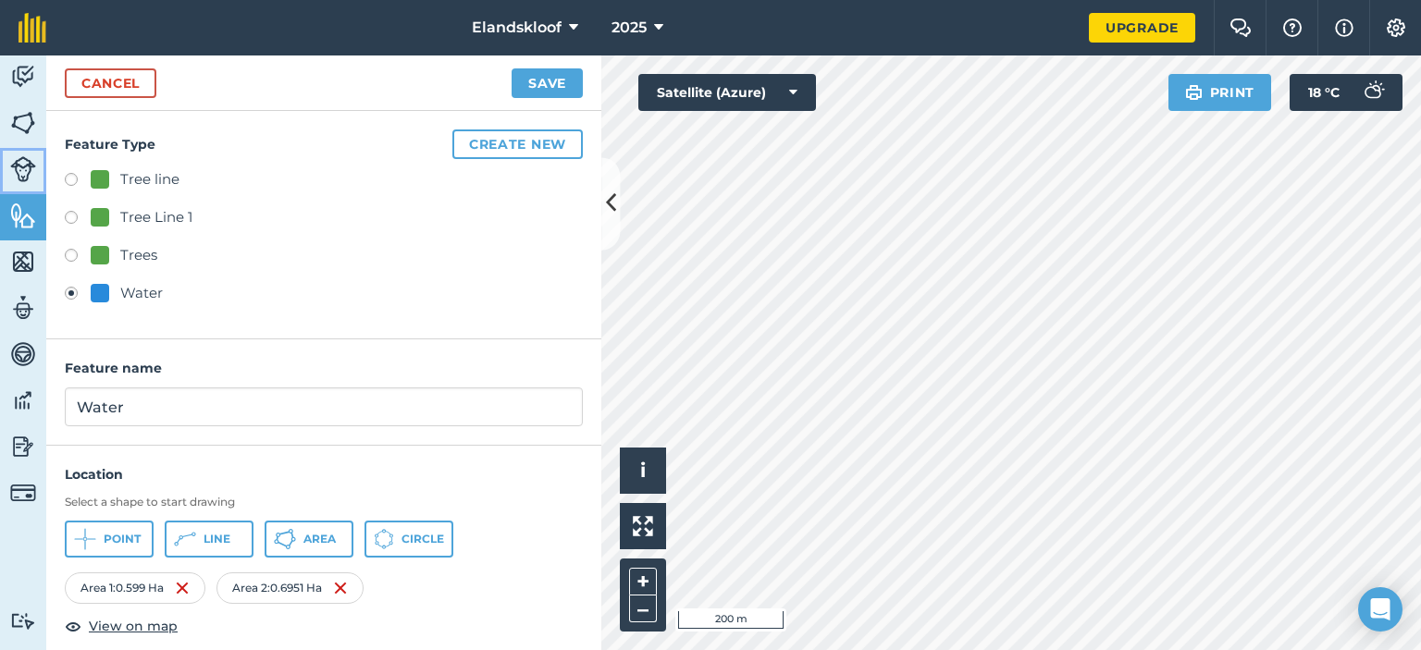
click at [25, 167] on img at bounding box center [23, 169] width 26 height 26
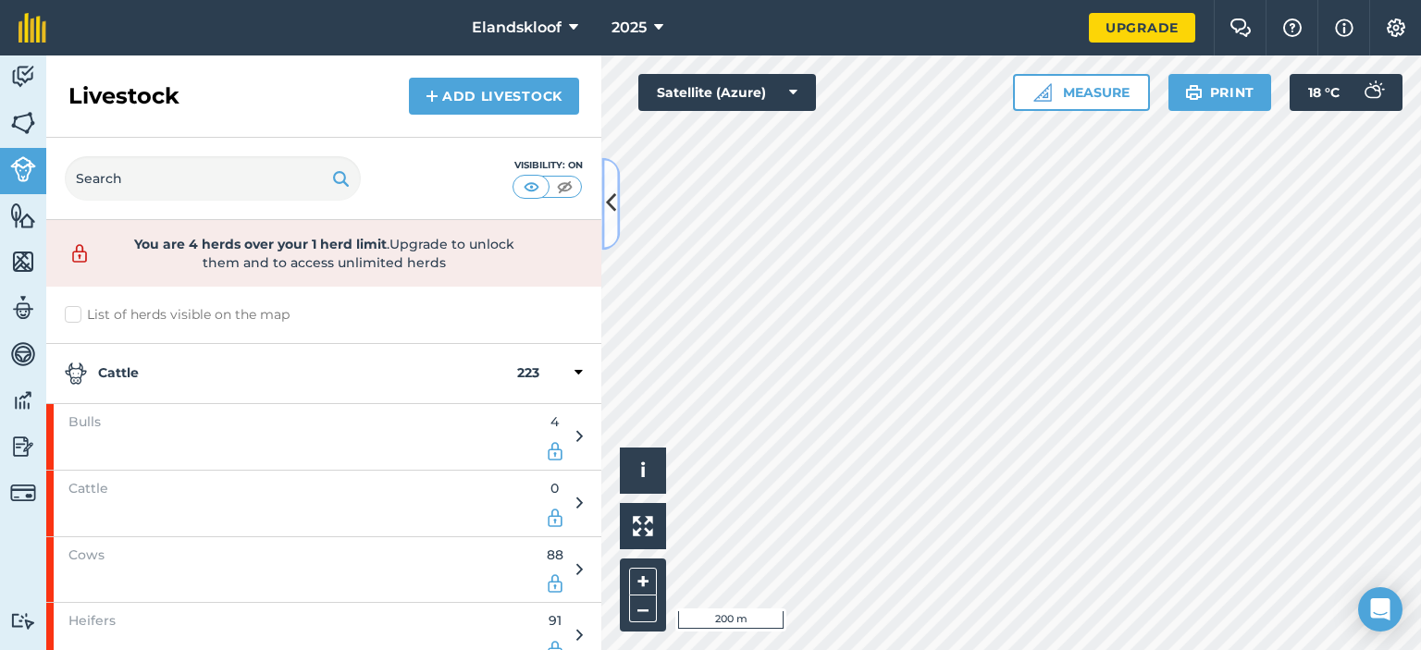
click at [606, 203] on icon at bounding box center [611, 204] width 10 height 32
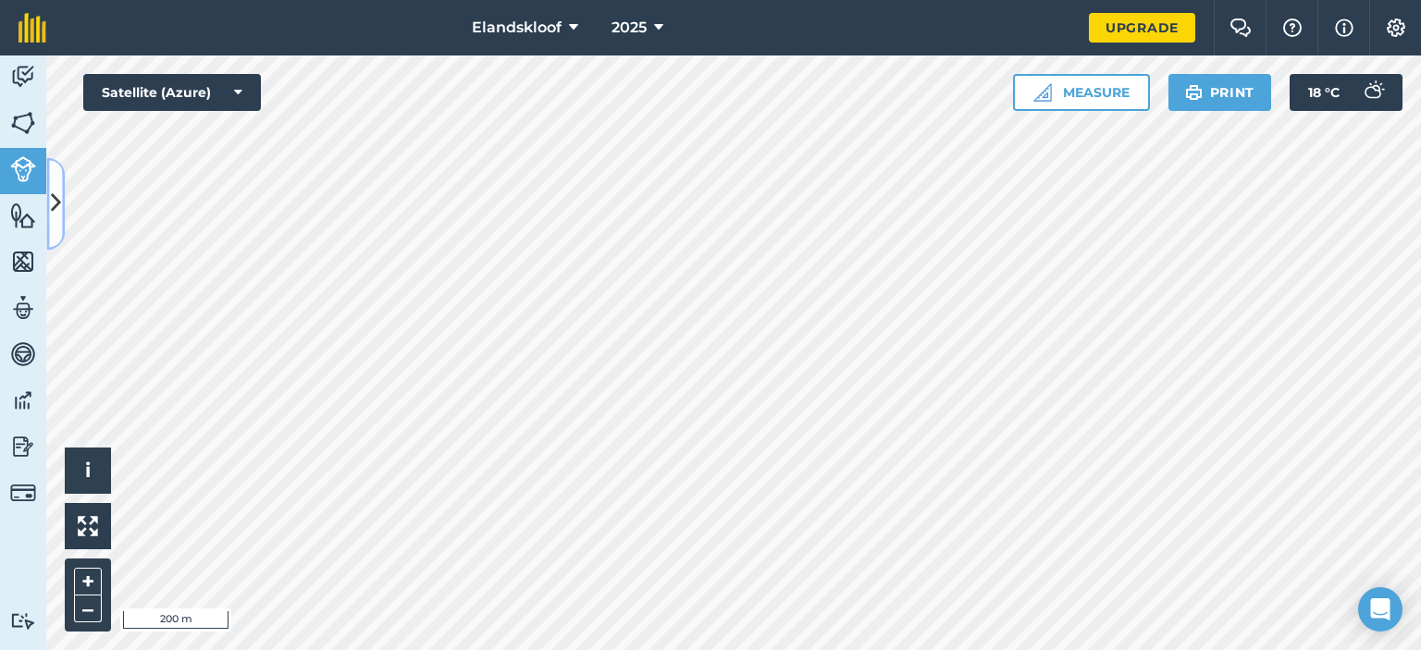
click at [61, 204] on button at bounding box center [55, 203] width 18 height 92
